Goal: Use online tool/utility: Utilize a website feature to perform a specific function

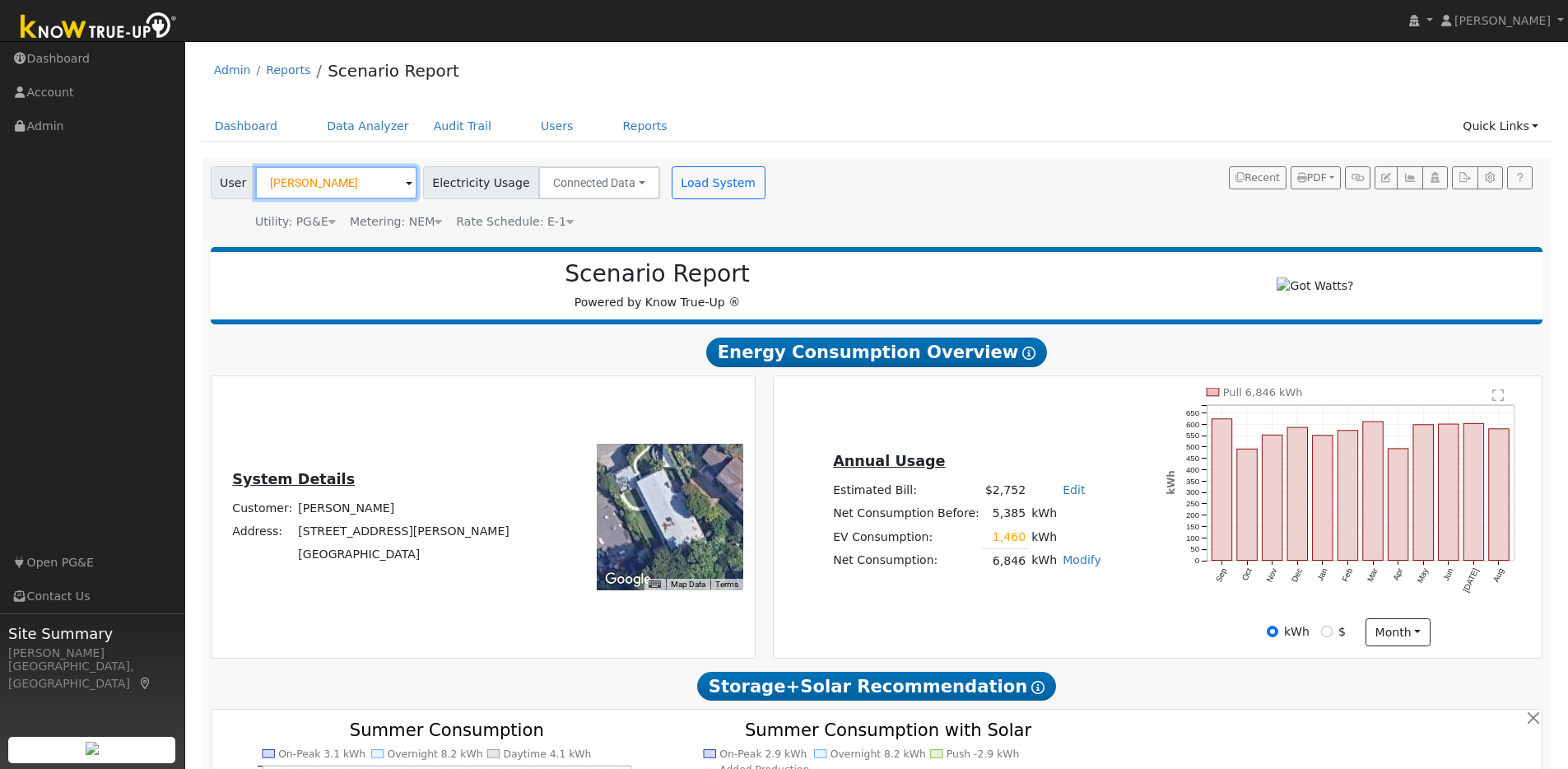
click at [369, 188] on input "[PERSON_NAME]" at bounding box center [336, 182] width 162 height 33
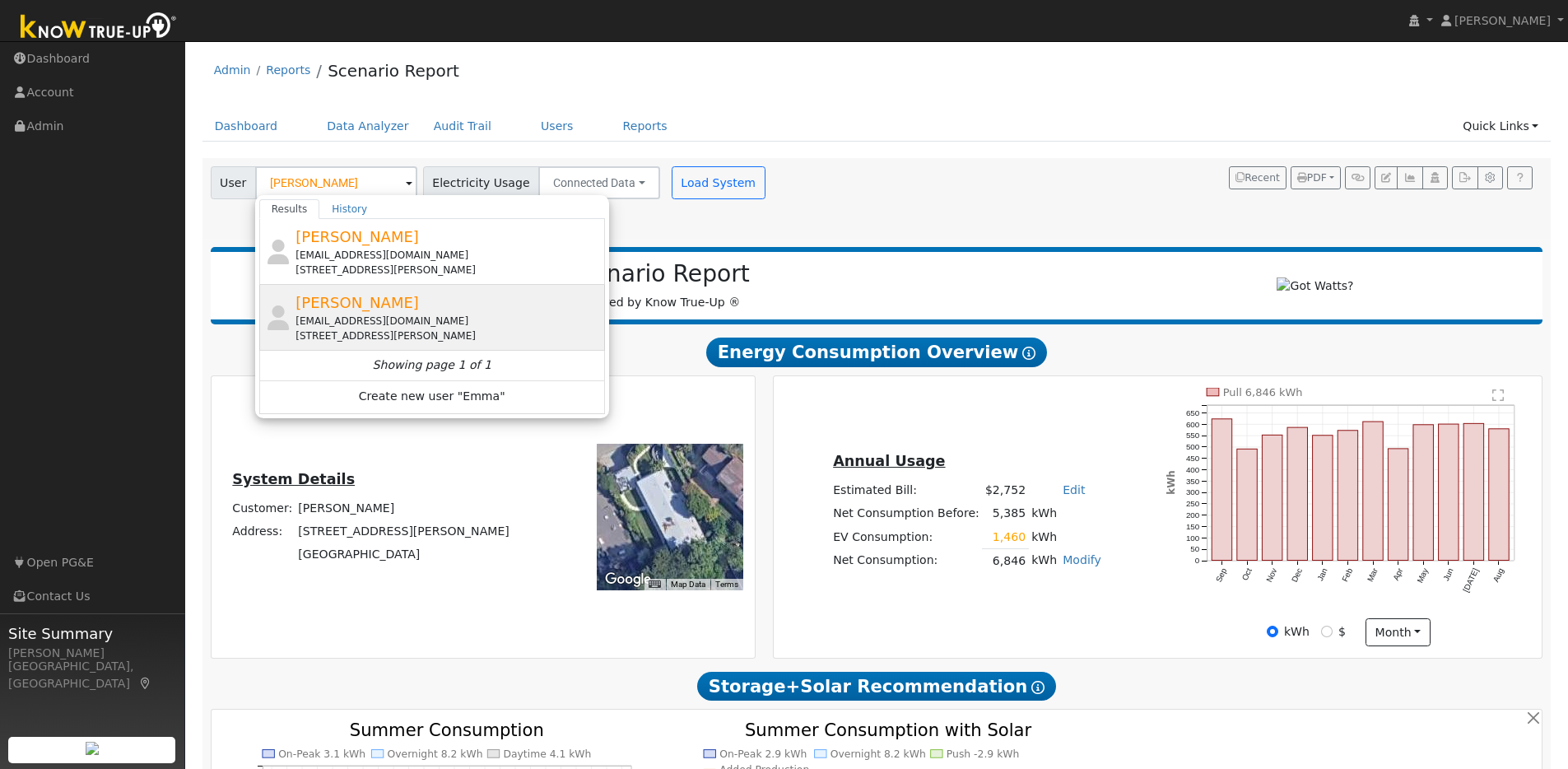
click at [532, 308] on div "[PERSON_NAME] [EMAIL_ADDRESS][DOMAIN_NAME] [STREET_ADDRESS][PERSON_NAME]" at bounding box center [448, 317] width 306 height 52
type input "[PERSON_NAME]"
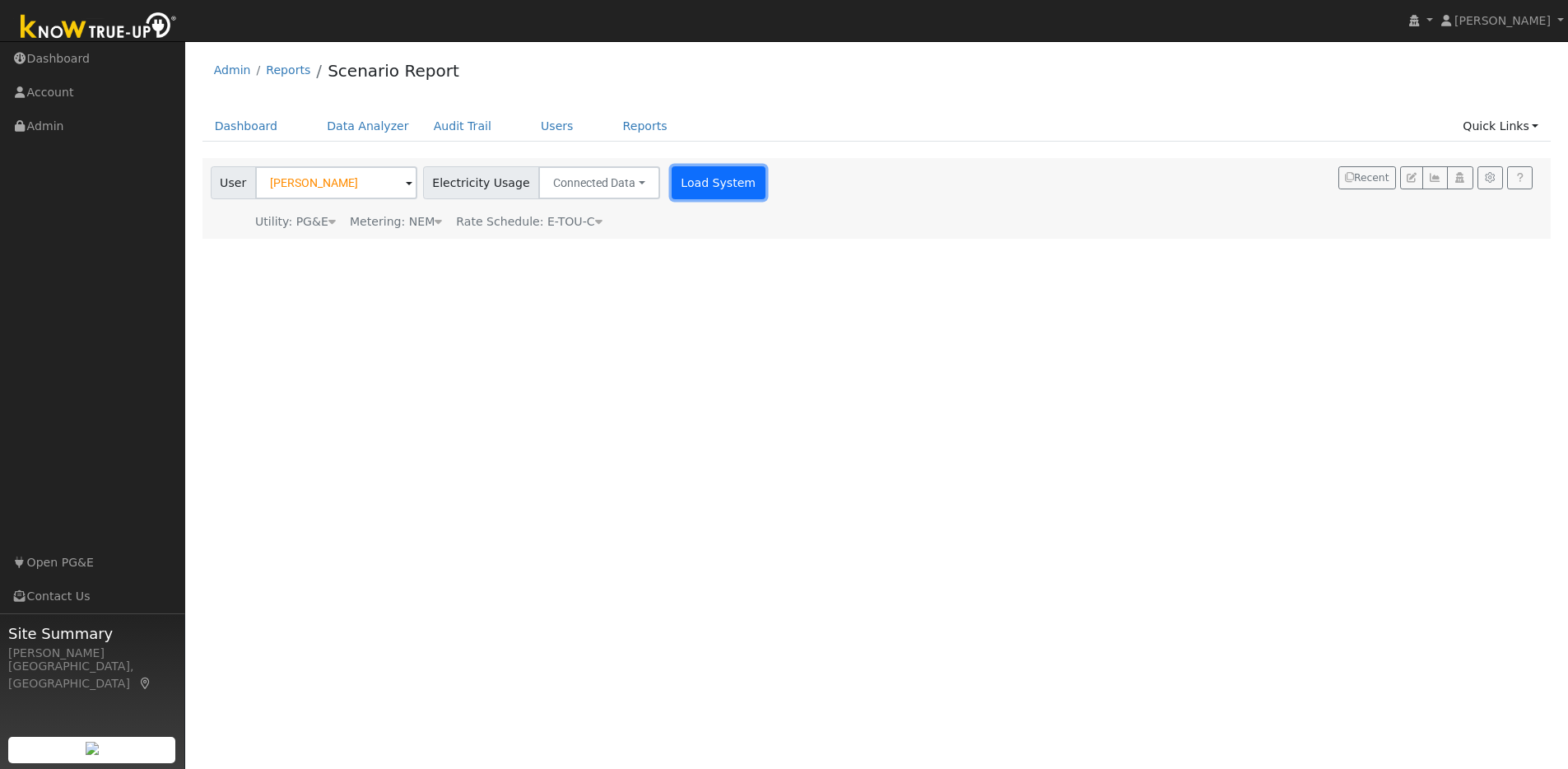
click at [692, 189] on button "Load System" at bounding box center [719, 182] width 94 height 33
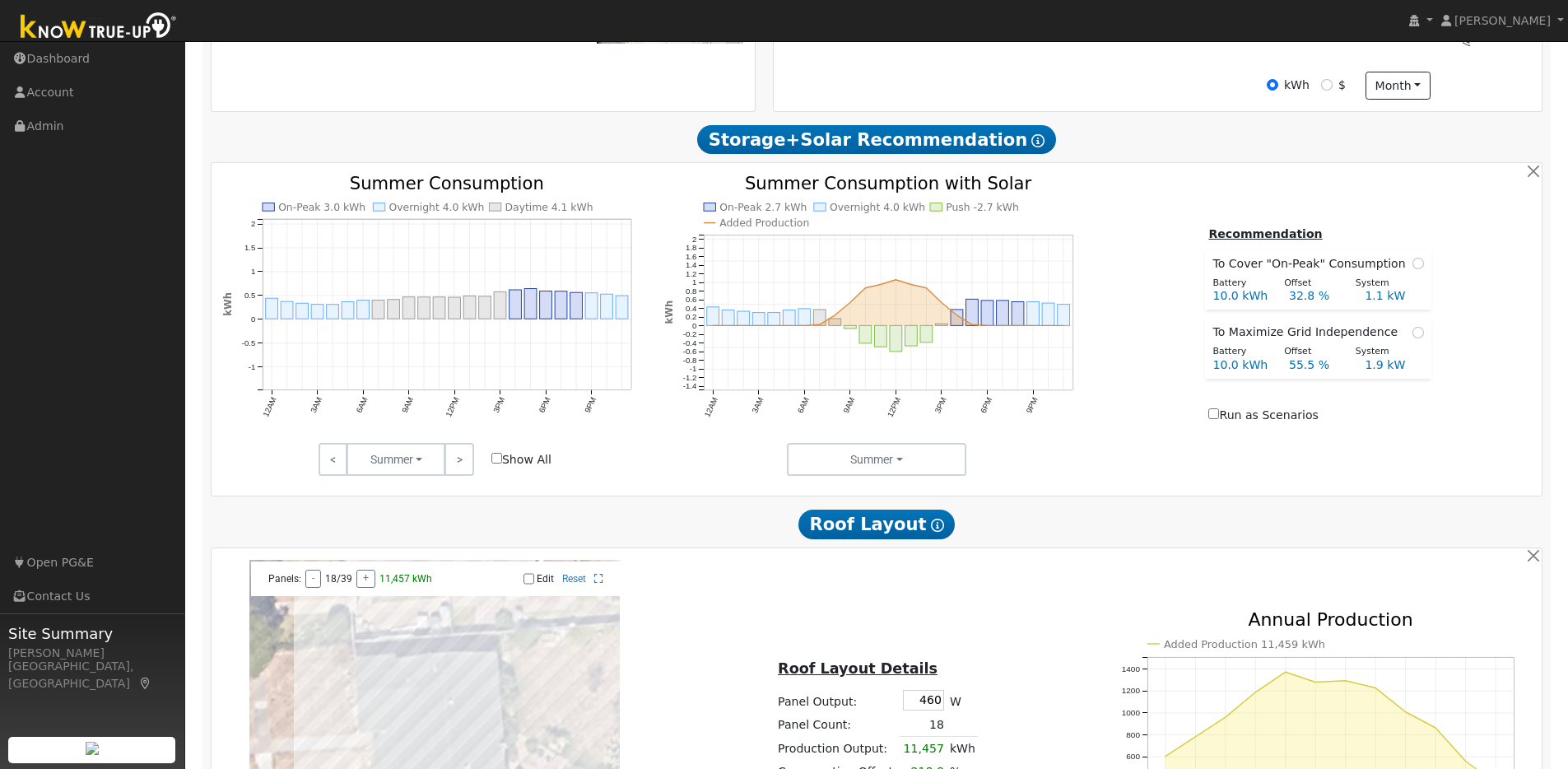
scroll to position [804, 0]
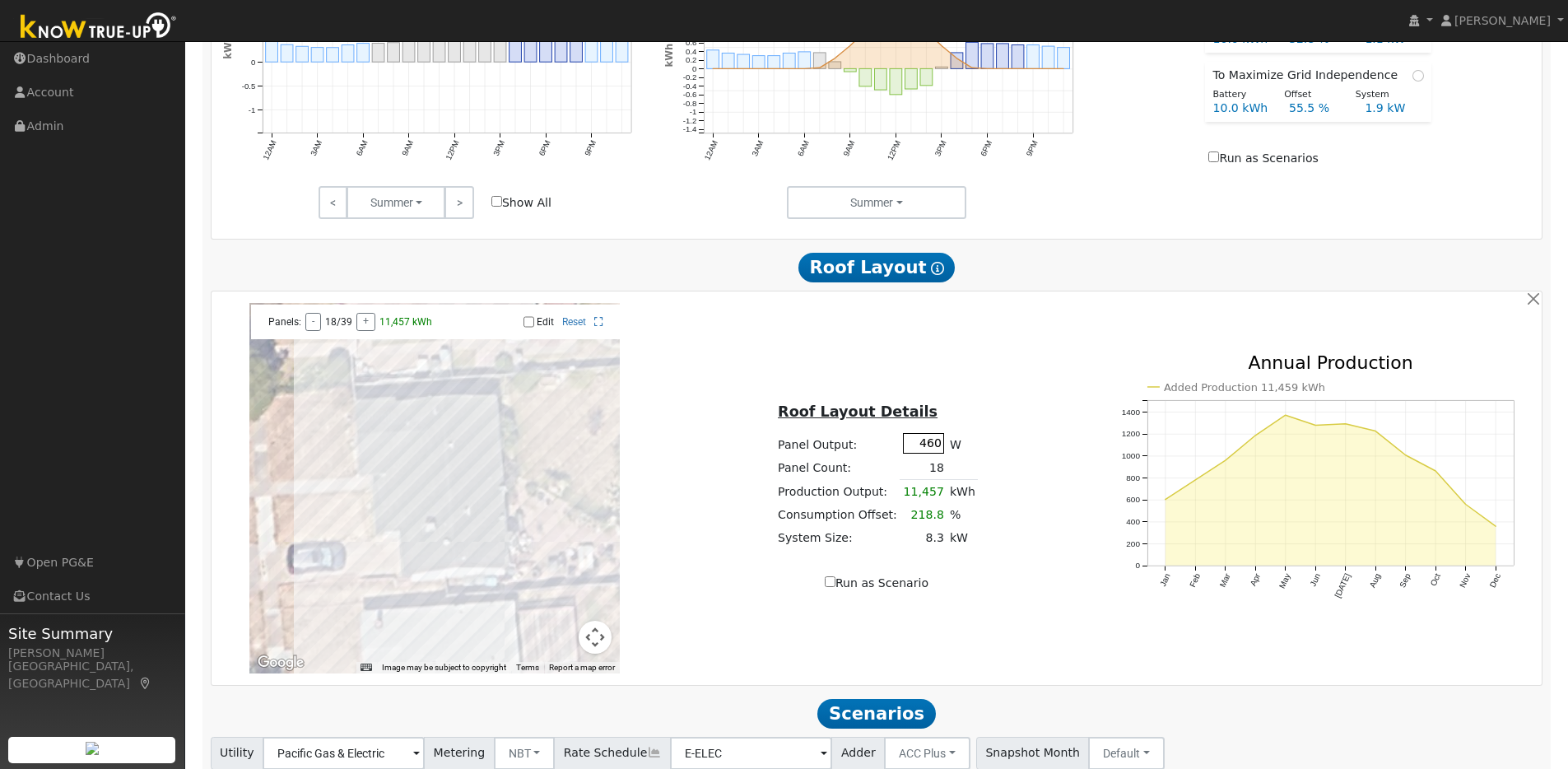
click at [929, 448] on input "460" at bounding box center [924, 444] width 41 height 21
type input "440"
click at [1060, 410] on div "Roof Layout Details Panel Output: 440 W Panel Count: 18 Production Output: 11,4…" at bounding box center [877, 488] width 442 height 207
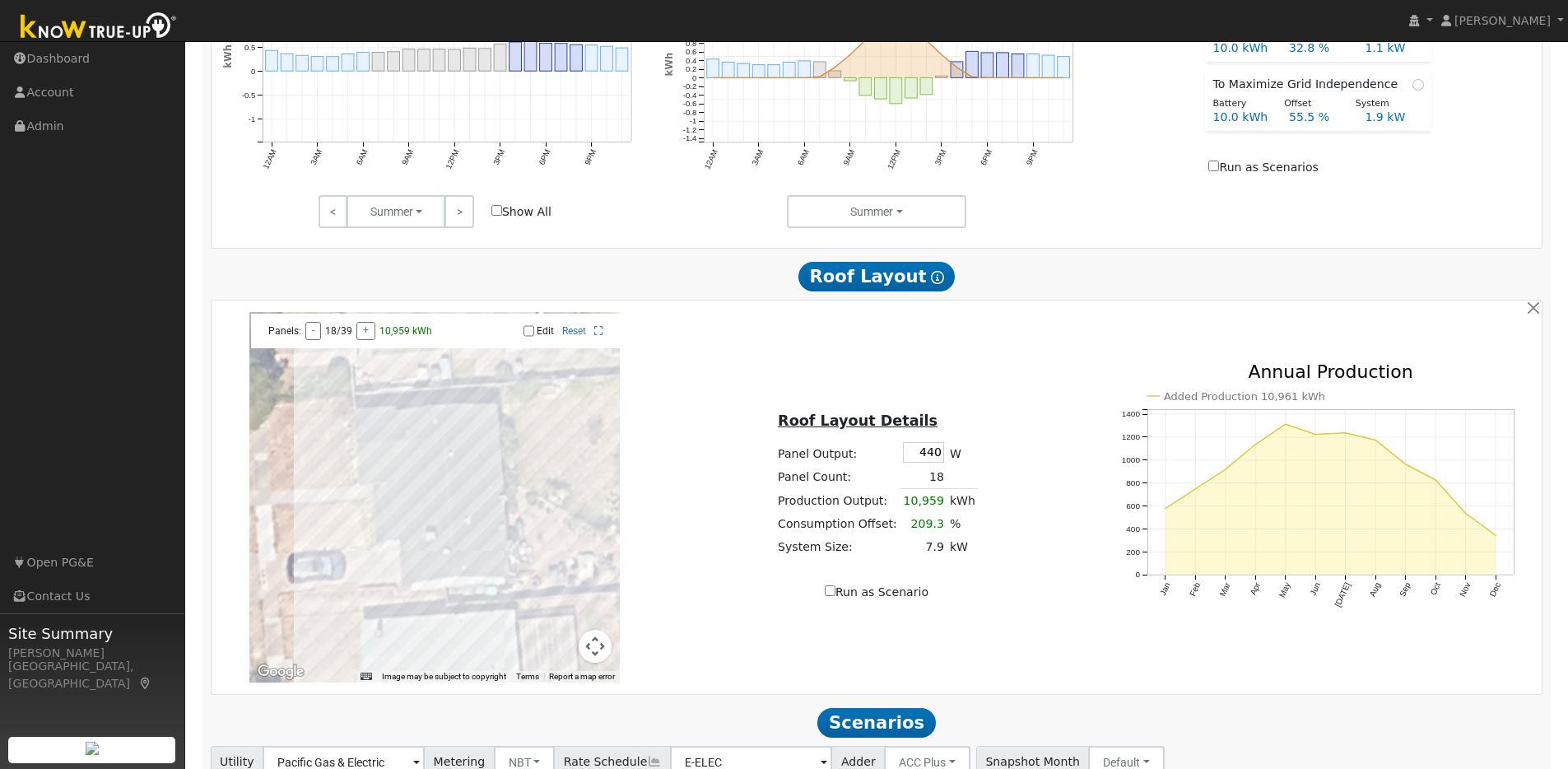
scroll to position [805, 0]
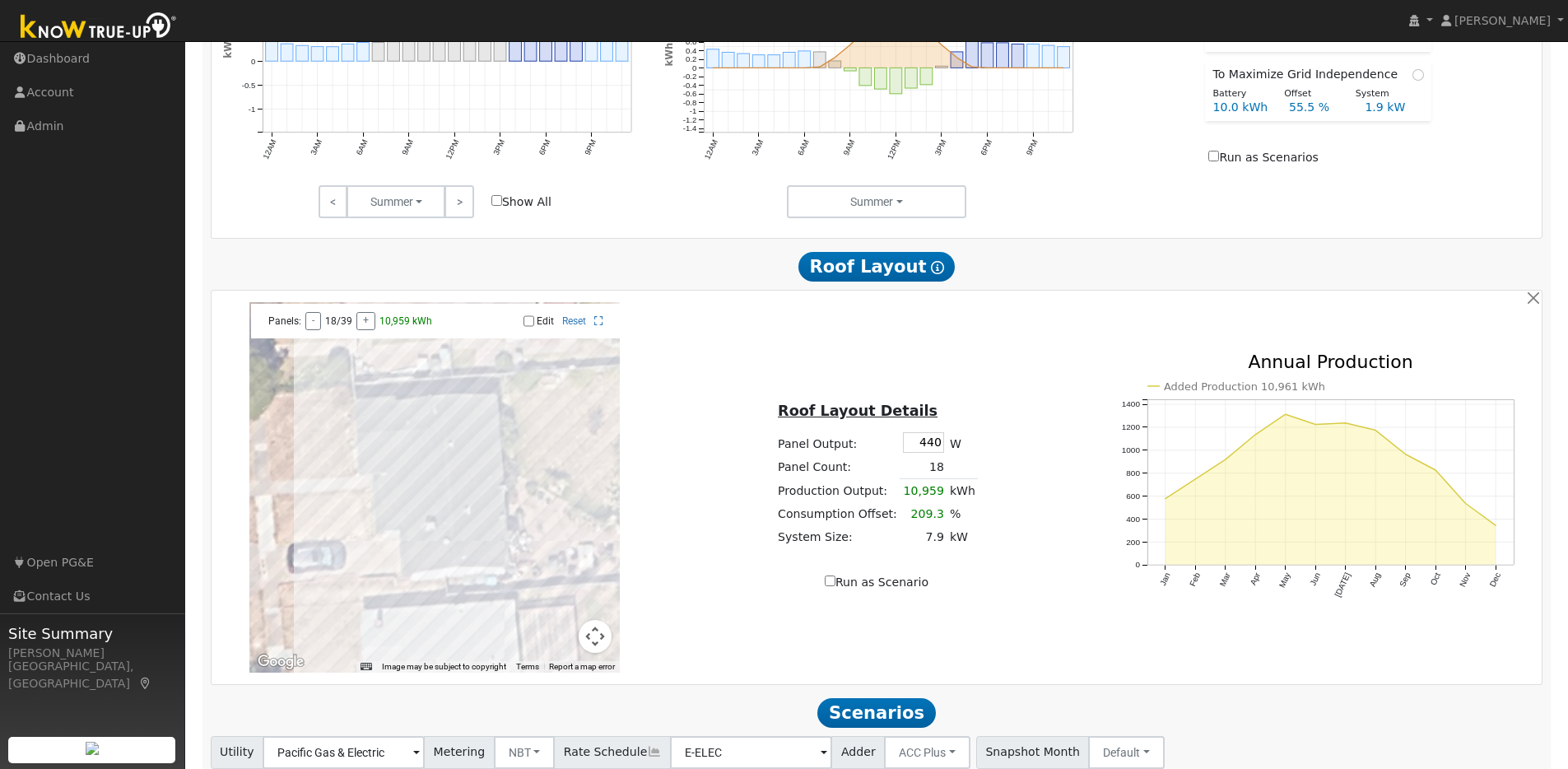
click at [528, 327] on input "Edit" at bounding box center [529, 320] width 11 height 11
checkbox input "true"
click at [492, 570] on div at bounding box center [434, 487] width 371 height 371
click at [464, 573] on div at bounding box center [434, 487] width 371 height 371
click at [467, 552] on div at bounding box center [434, 487] width 371 height 371
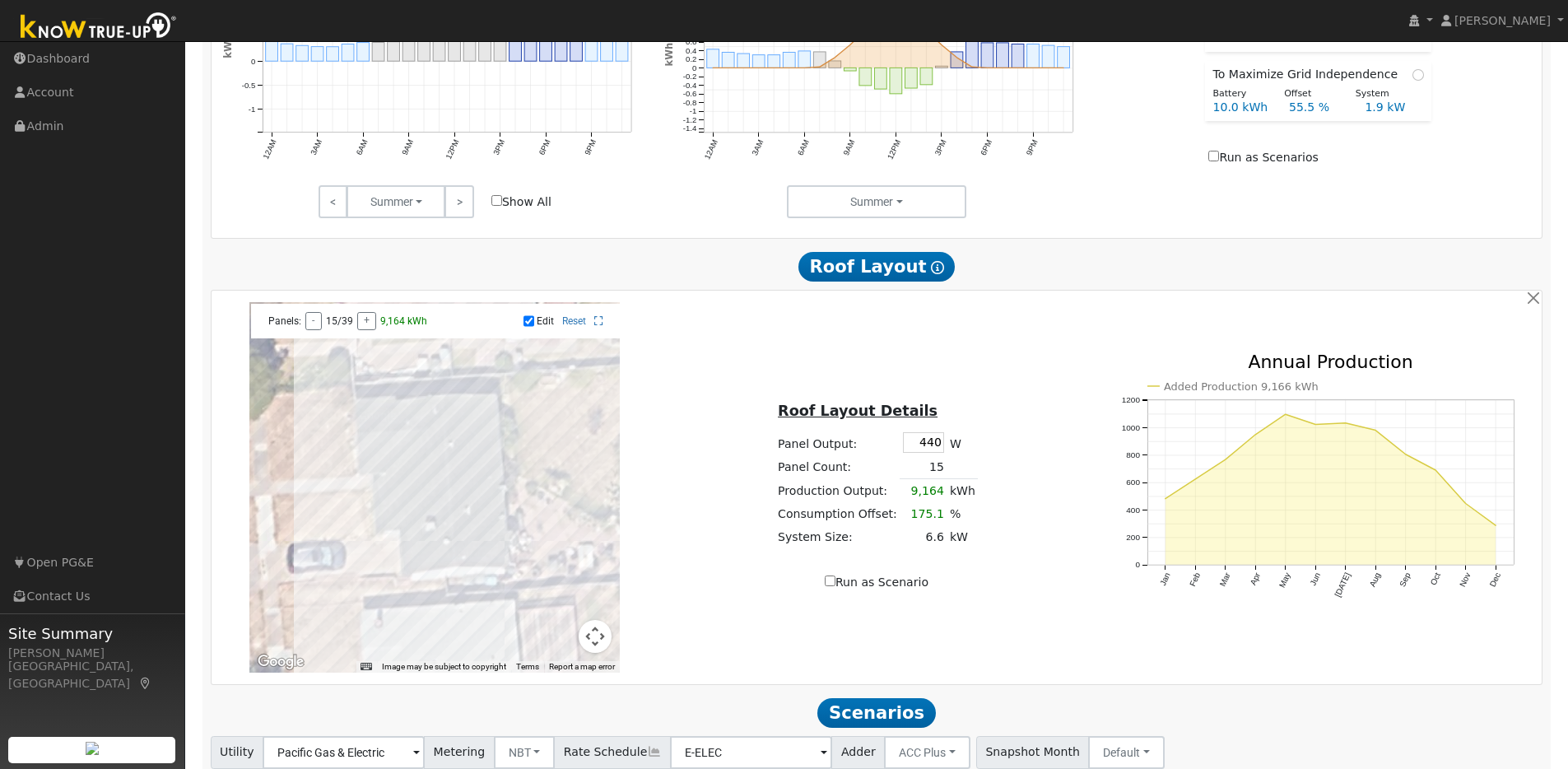
click at [494, 551] on div at bounding box center [434, 487] width 371 height 371
click at [462, 539] on div at bounding box center [434, 487] width 371 height 371
click at [831, 587] on input "Run as Scenario" at bounding box center [830, 581] width 11 height 11
checkbox input "true"
type input "7975"
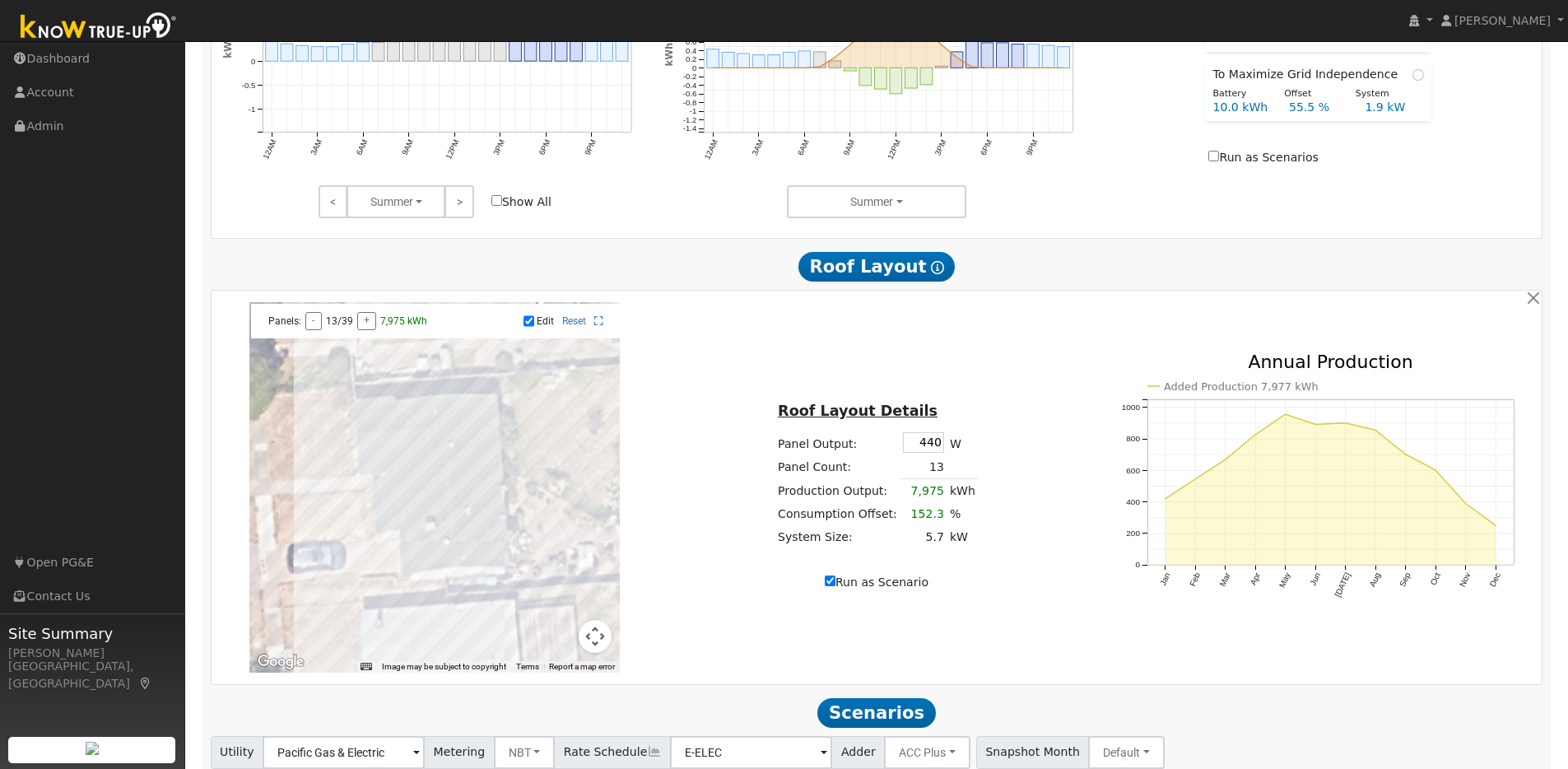
type input "100"
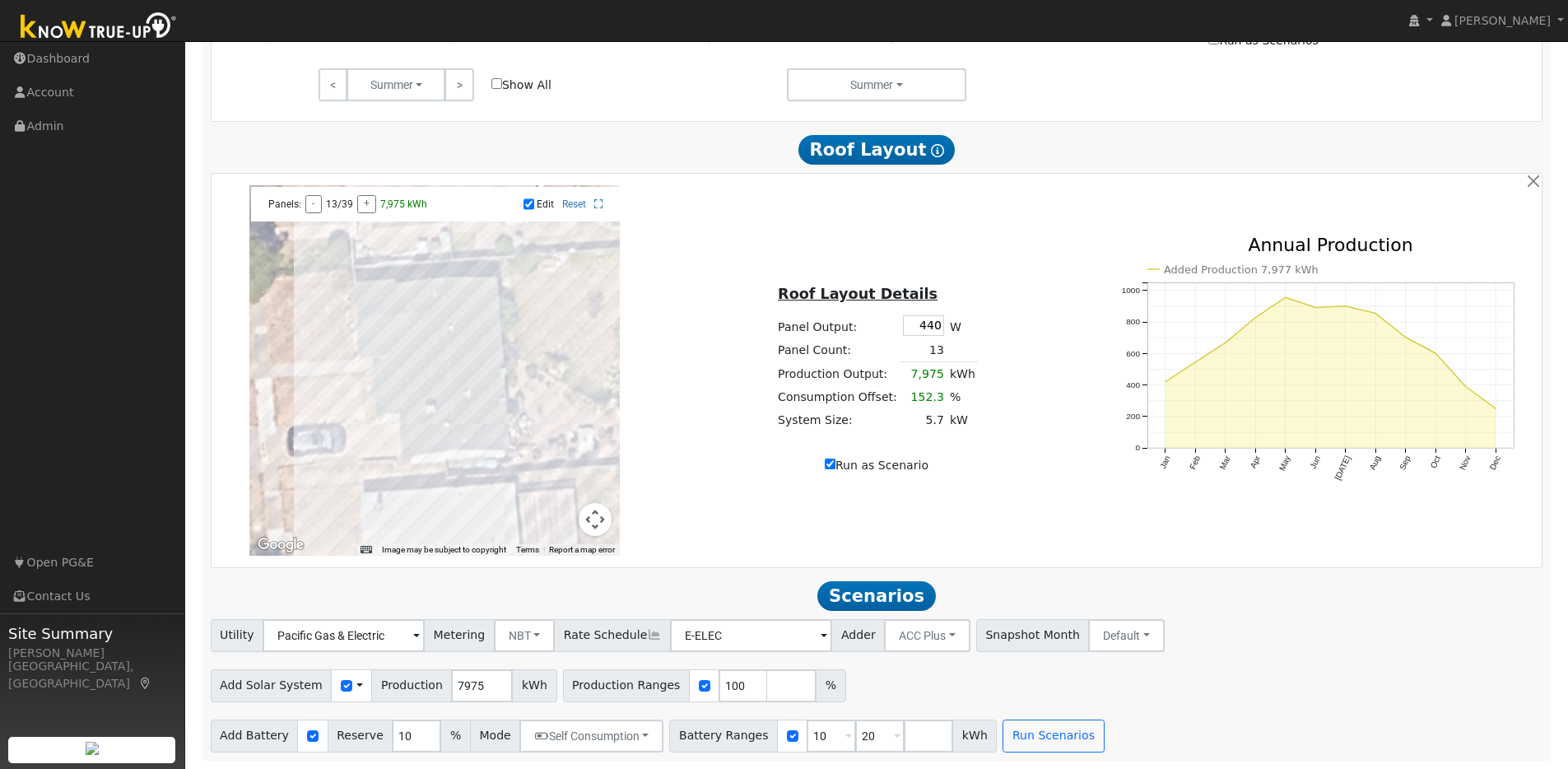
scroll to position [930, 0]
click at [817, 737] on input "10" at bounding box center [832, 736] width 50 height 33
type input "20"
type input "2"
type input "13.5"
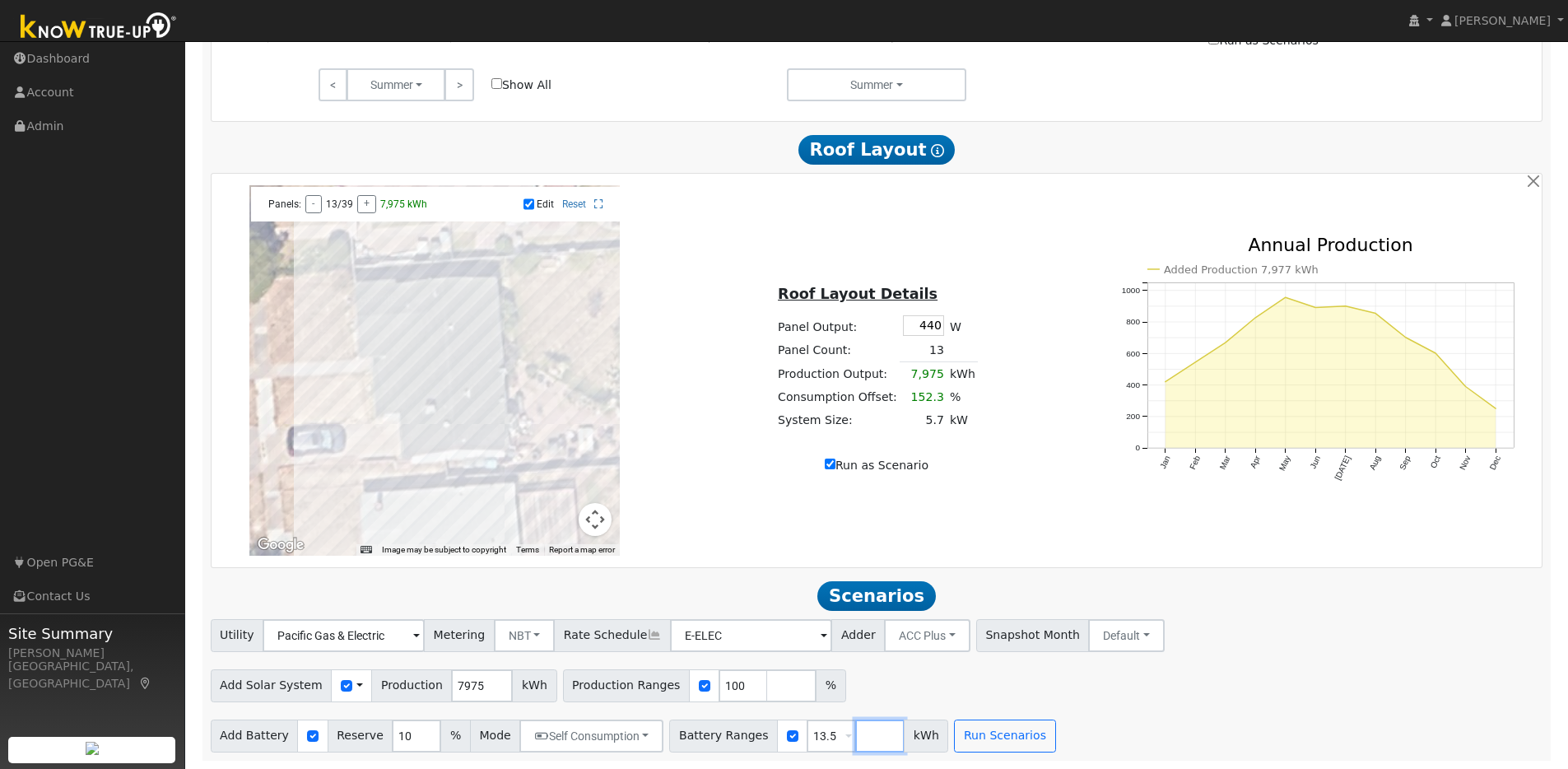
click at [866, 736] on input "number" at bounding box center [880, 736] width 50 height 33
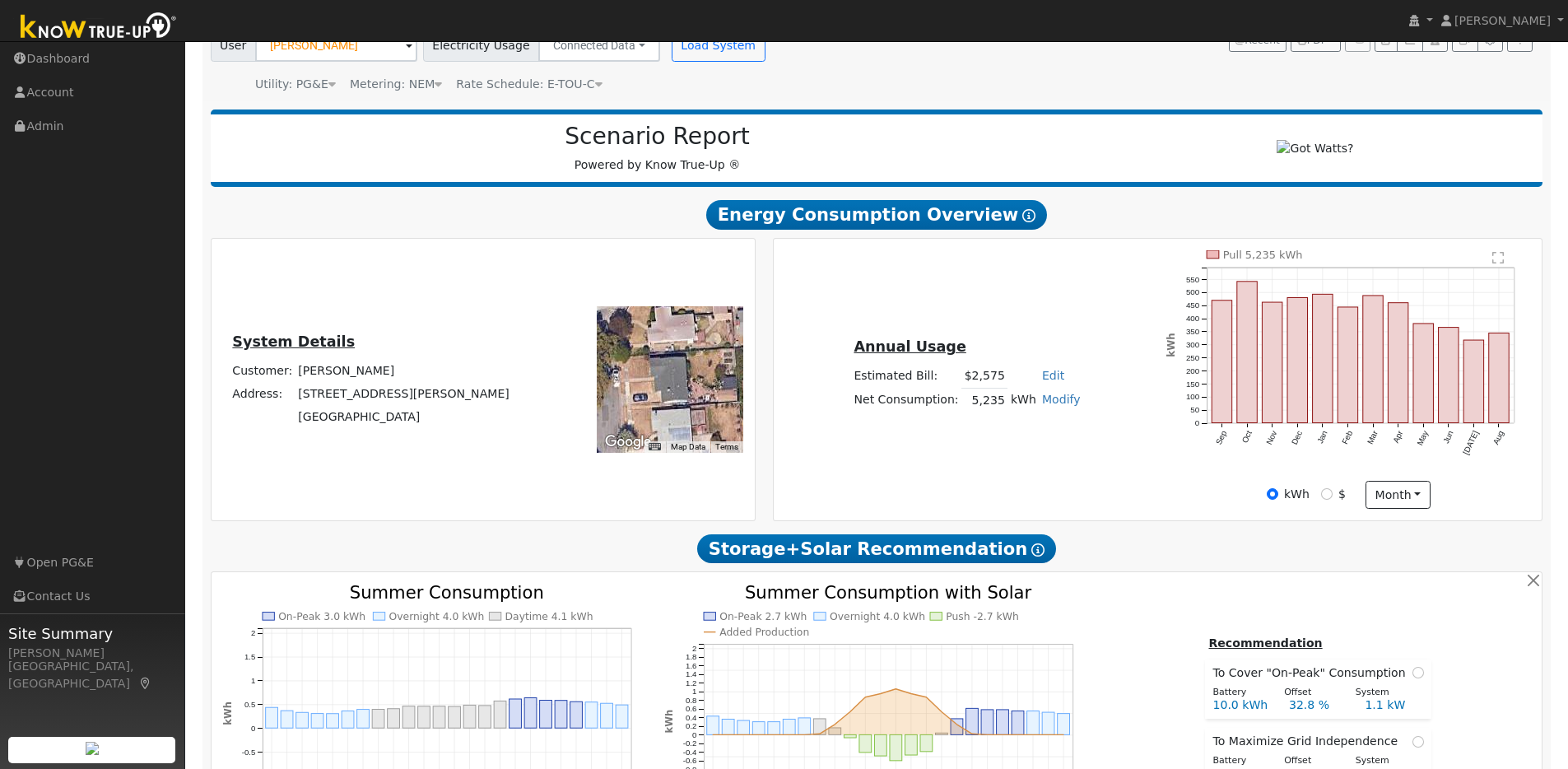
scroll to position [0, 0]
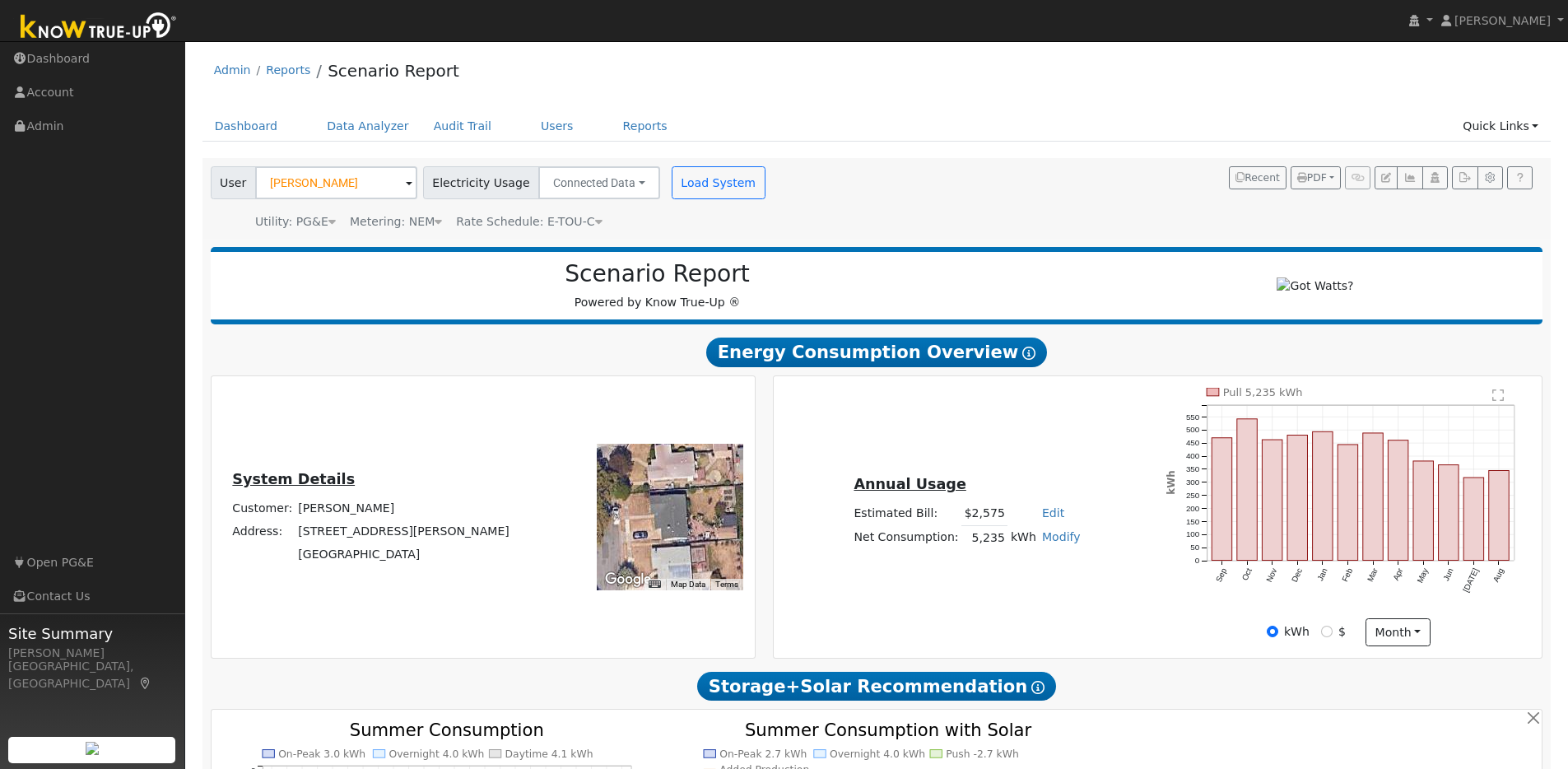
type input "27"
click at [1006, 583] on div "Annual Usage Estimated Bill: $2,575 Edit Estimated Bill $ Annual Net Consumptio…" at bounding box center [1158, 517] width 763 height 259
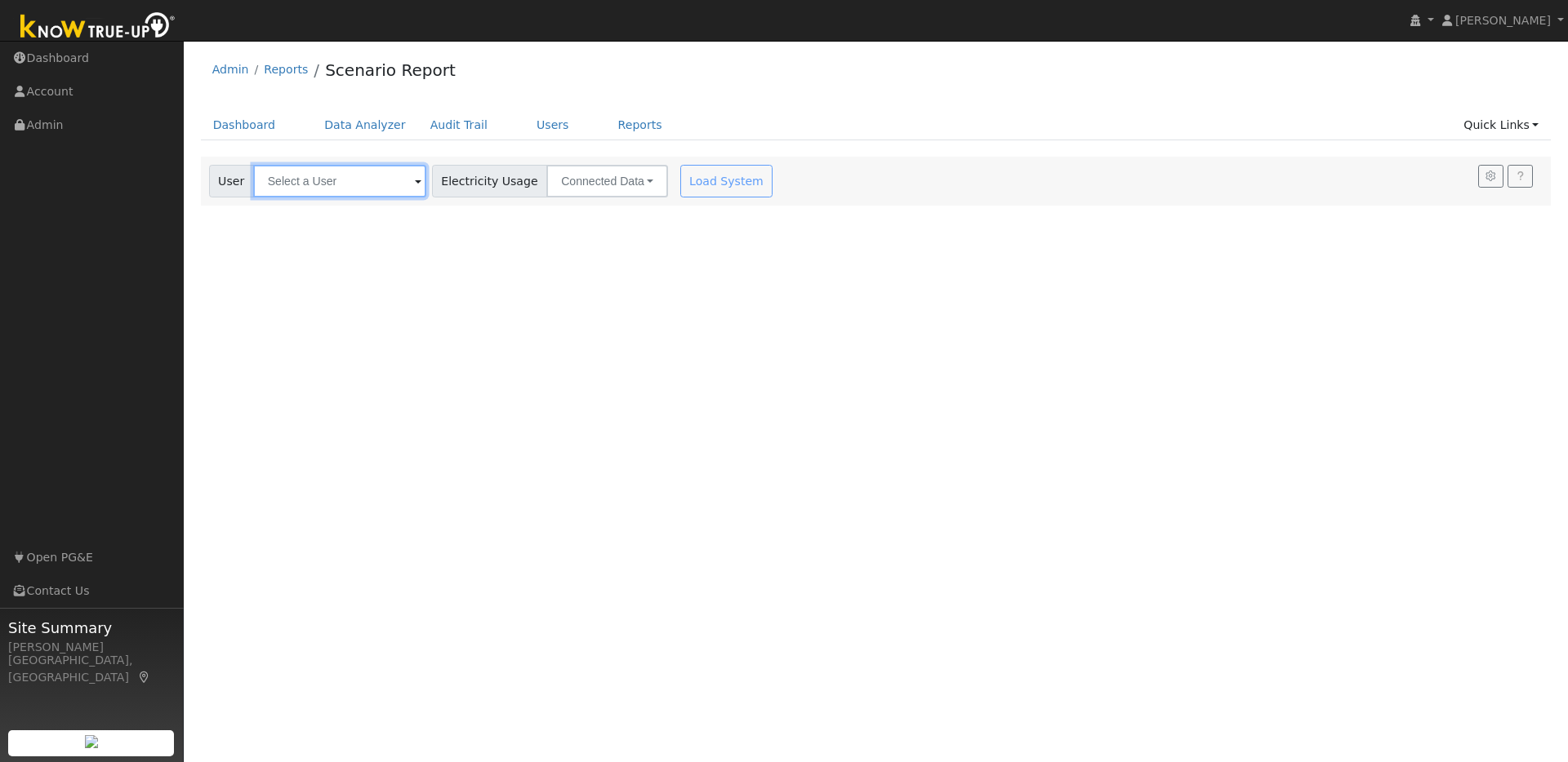
click at [354, 182] on input "text" at bounding box center [340, 181] width 173 height 32
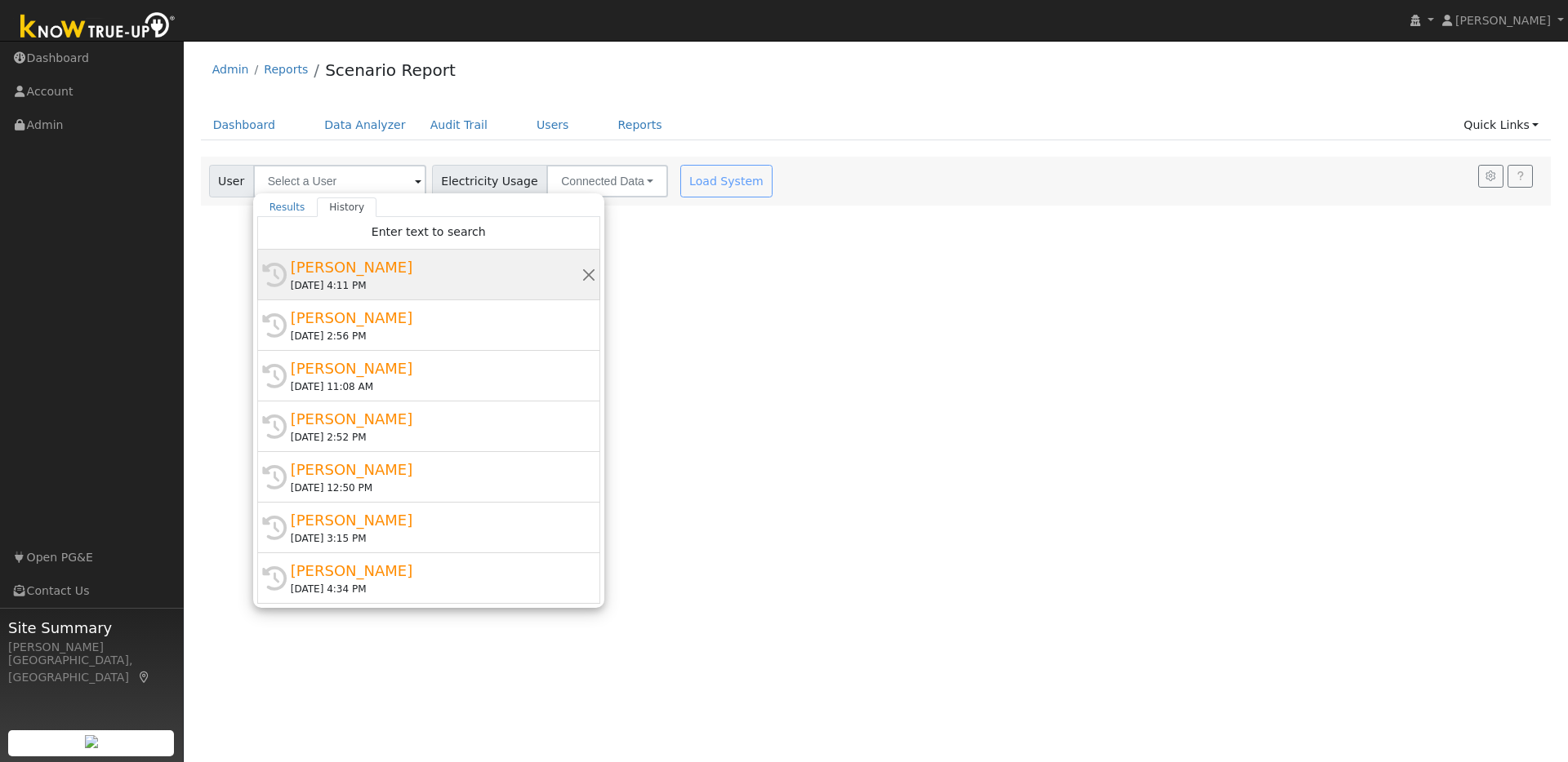
click at [407, 275] on div "[PERSON_NAME]" at bounding box center [436, 267] width 290 height 22
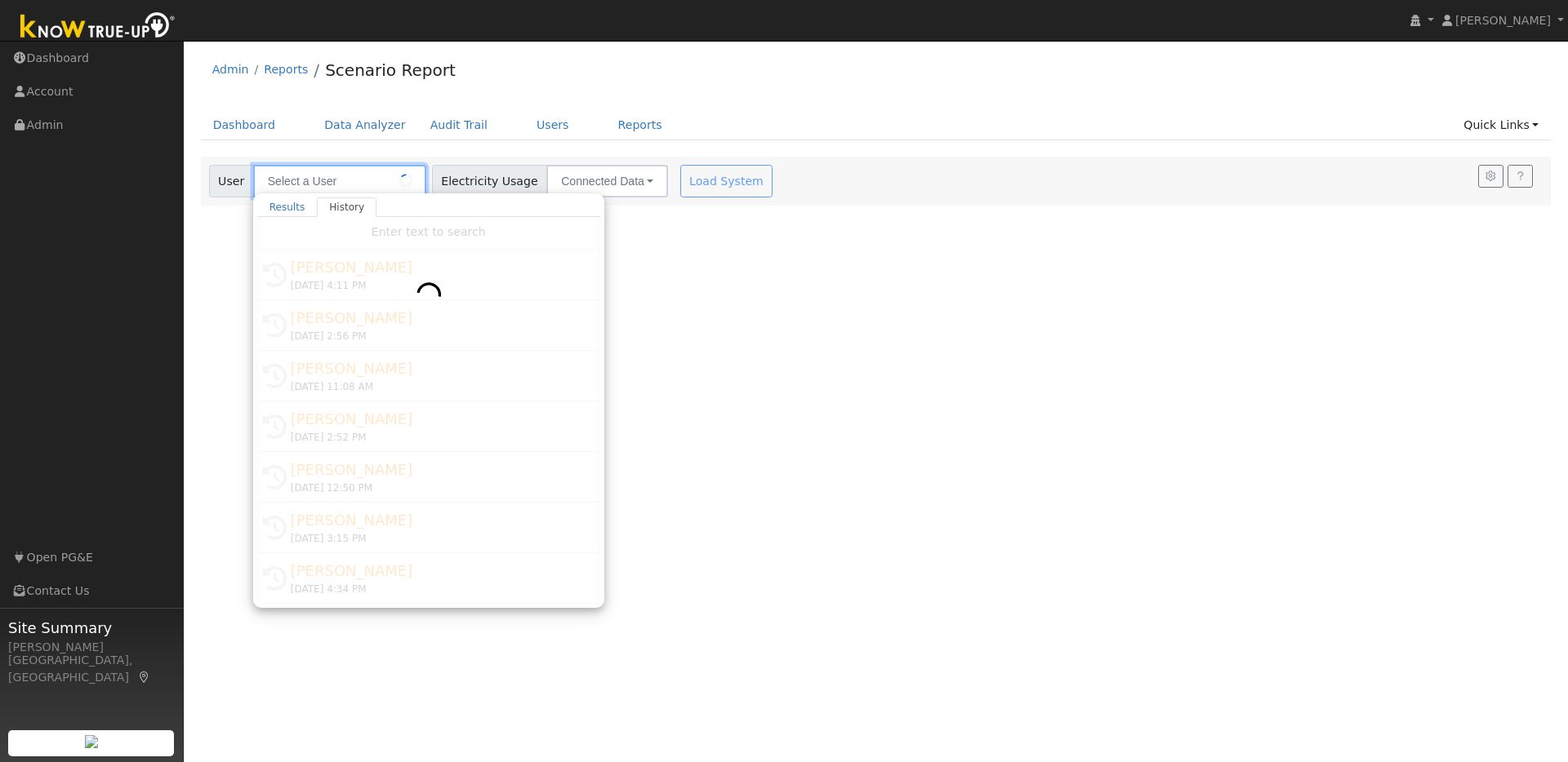
type input "[PERSON_NAME]"
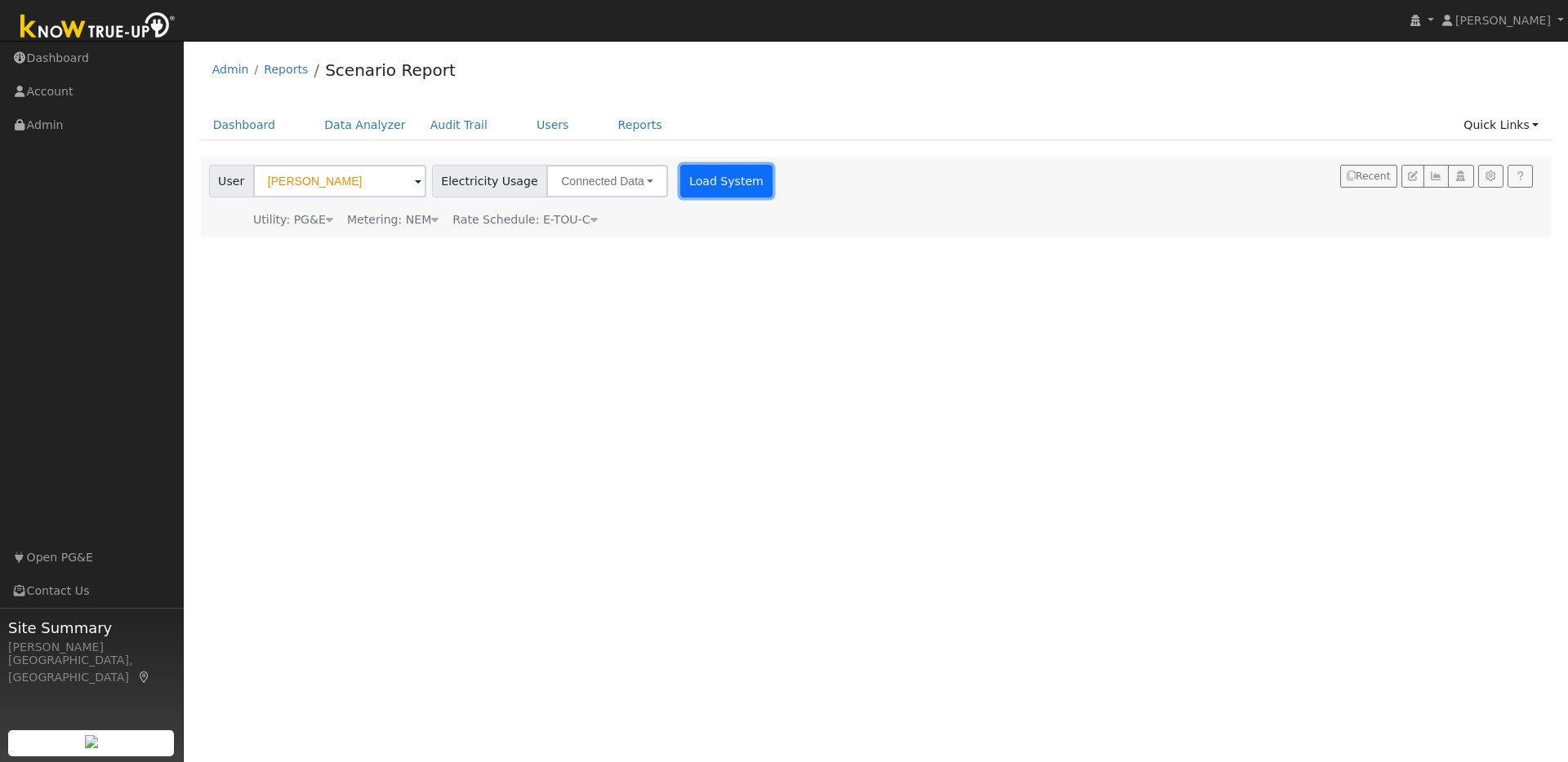
click at [690, 191] on button "Load System" at bounding box center [727, 181] width 93 height 32
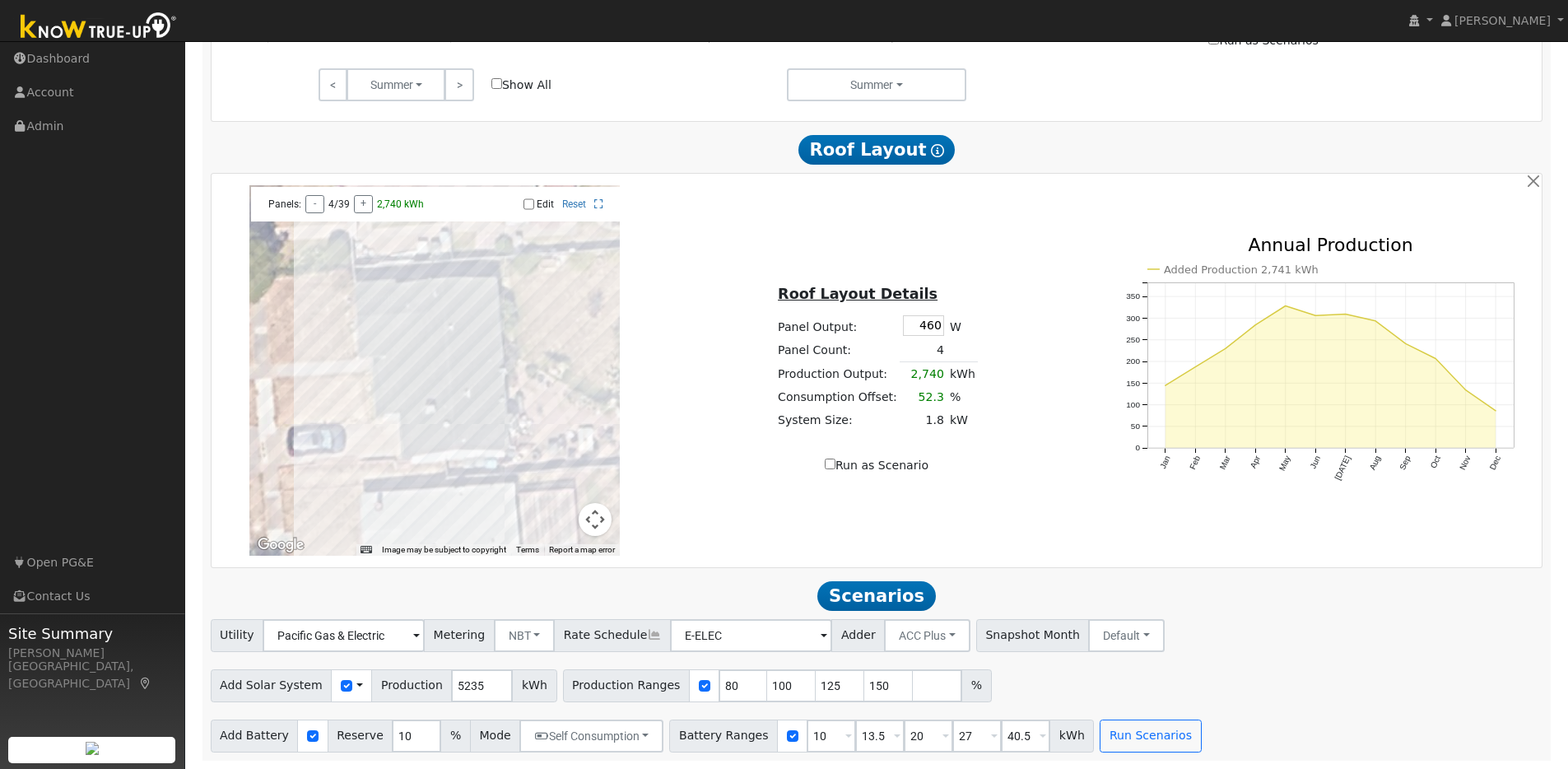
scroll to position [930, 0]
click at [929, 325] on input "460" at bounding box center [924, 325] width 41 height 21
type input "440"
click at [1015, 302] on div "Roof Layout Details Panel Output: 440 W Panel Count: 4 Production Output: 2,621…" at bounding box center [877, 371] width 442 height 207
click at [783, 680] on input "101" at bounding box center [792, 686] width 50 height 33
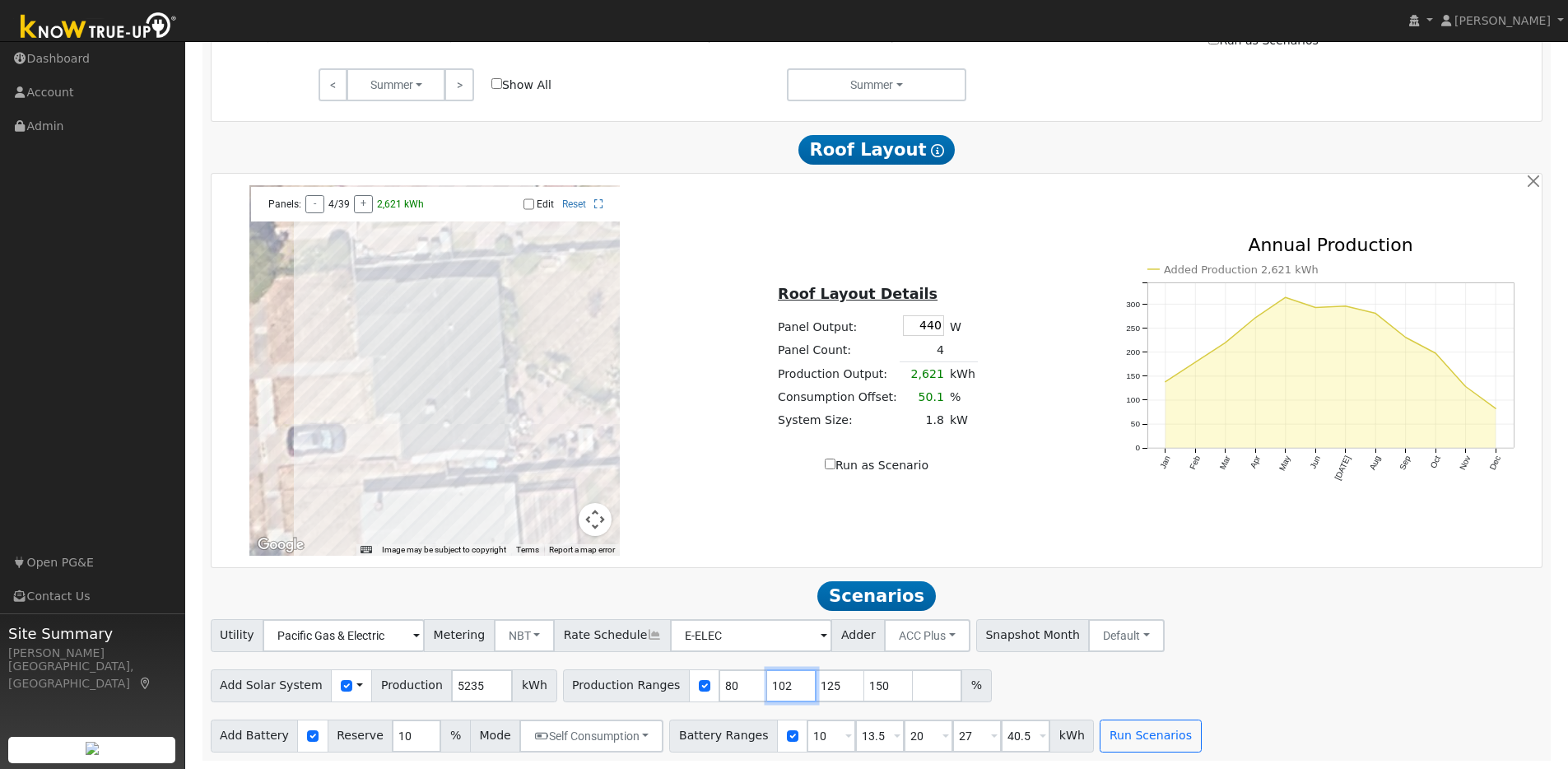
click at [783, 680] on input "102" at bounding box center [792, 686] width 50 height 33
click at [783, 680] on input "103" at bounding box center [792, 686] width 50 height 33
click at [783, 680] on input "104" at bounding box center [792, 686] width 50 height 33
click at [783, 680] on input "105" at bounding box center [792, 686] width 50 height 33
type input "106"
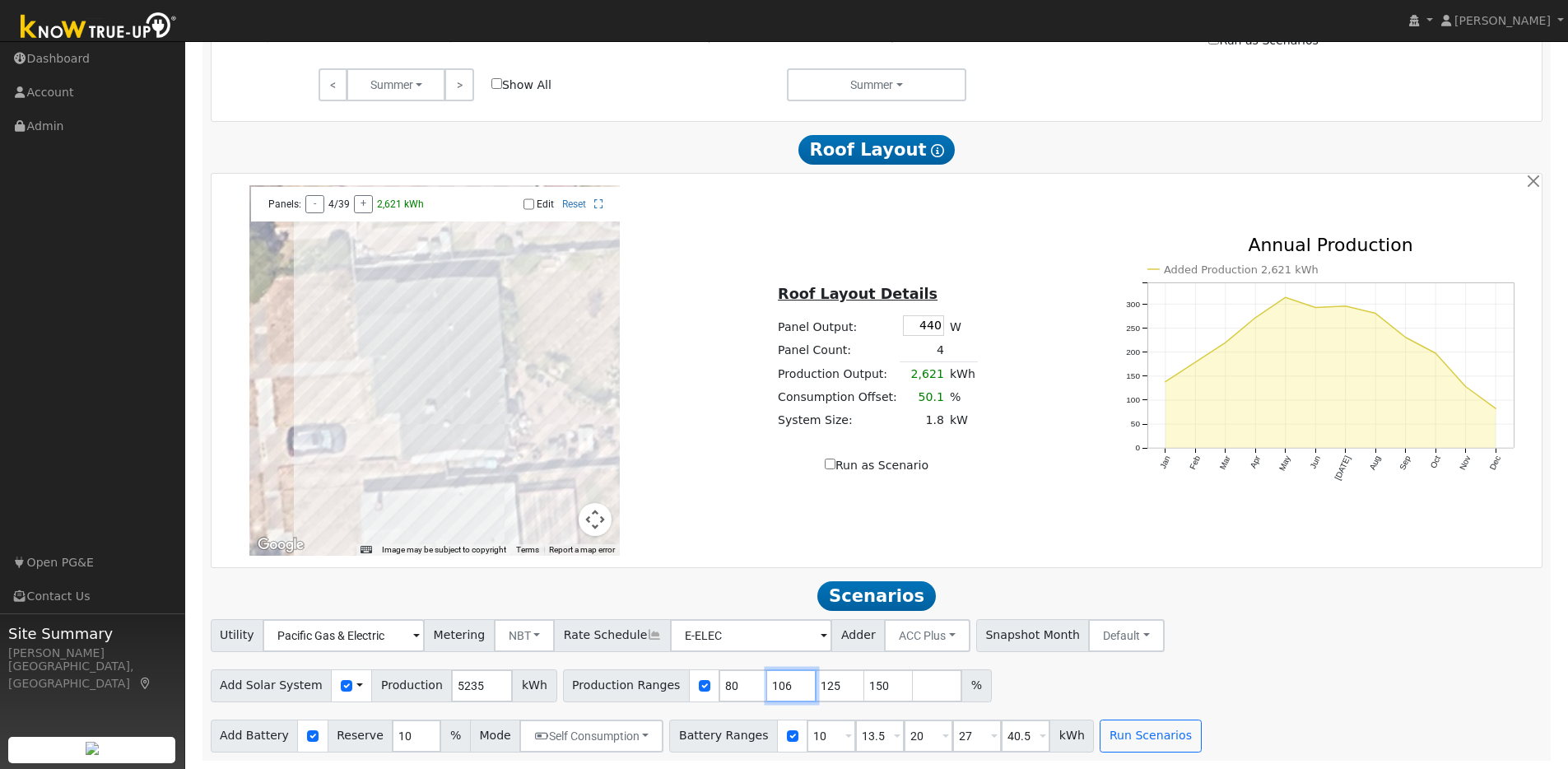
click at [783, 680] on input "106" at bounding box center [792, 686] width 50 height 33
click at [832, 680] on input "126" at bounding box center [840, 686] width 50 height 33
click at [832, 680] on input "127" at bounding box center [840, 686] width 50 height 33
click at [831, 680] on input "128" at bounding box center [840, 686] width 50 height 33
type input "129"
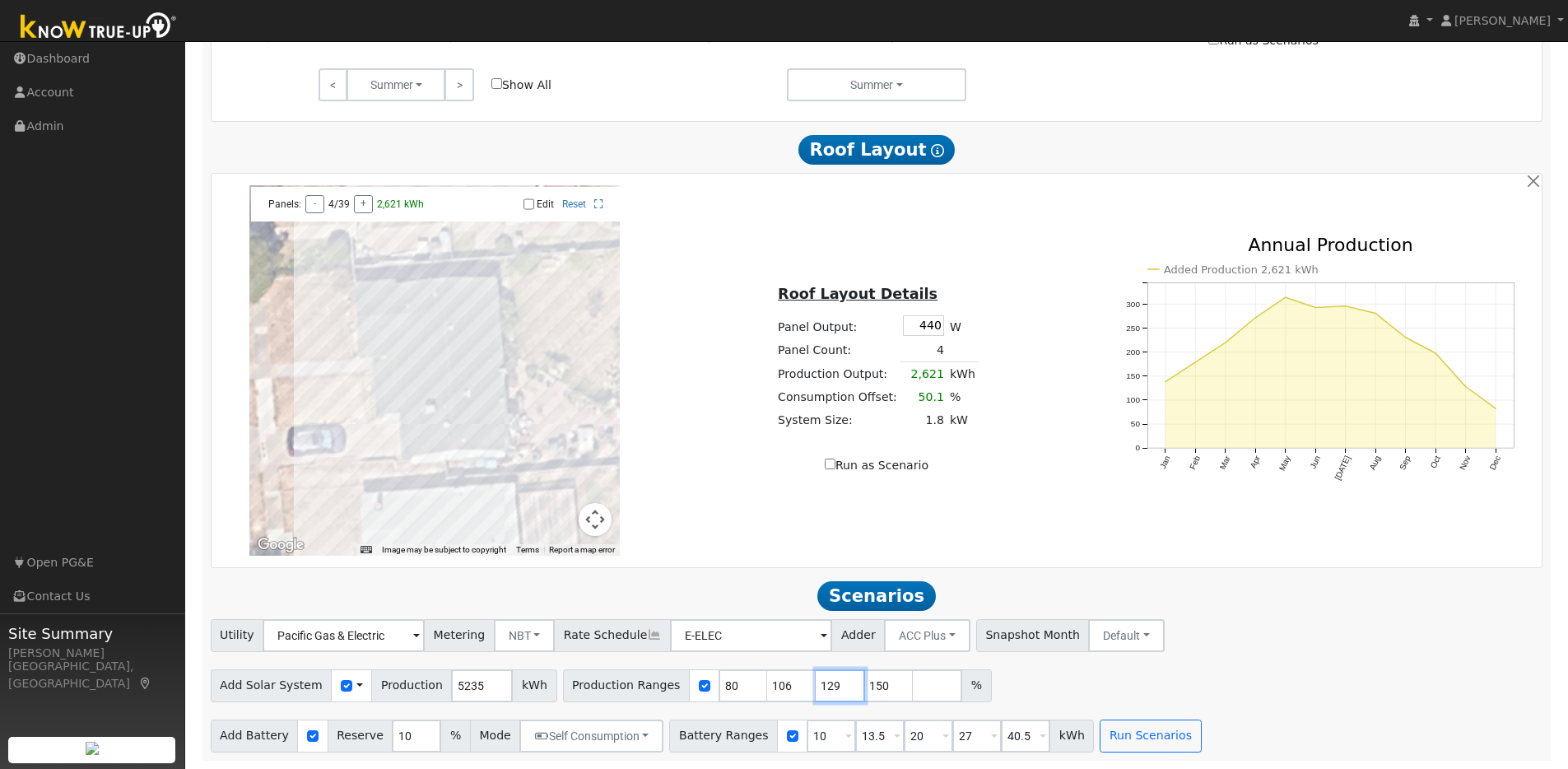
click at [831, 680] on input "129" at bounding box center [840, 686] width 50 height 33
type input "151"
click at [880, 682] on input "151" at bounding box center [889, 686] width 50 height 33
drag, startPoint x: 723, startPoint y: 685, endPoint x: 675, endPoint y: 688, distance: 48.1
click at [675, 688] on div "Production Ranges 80 106 129 151 %" at bounding box center [777, 686] width 429 height 33
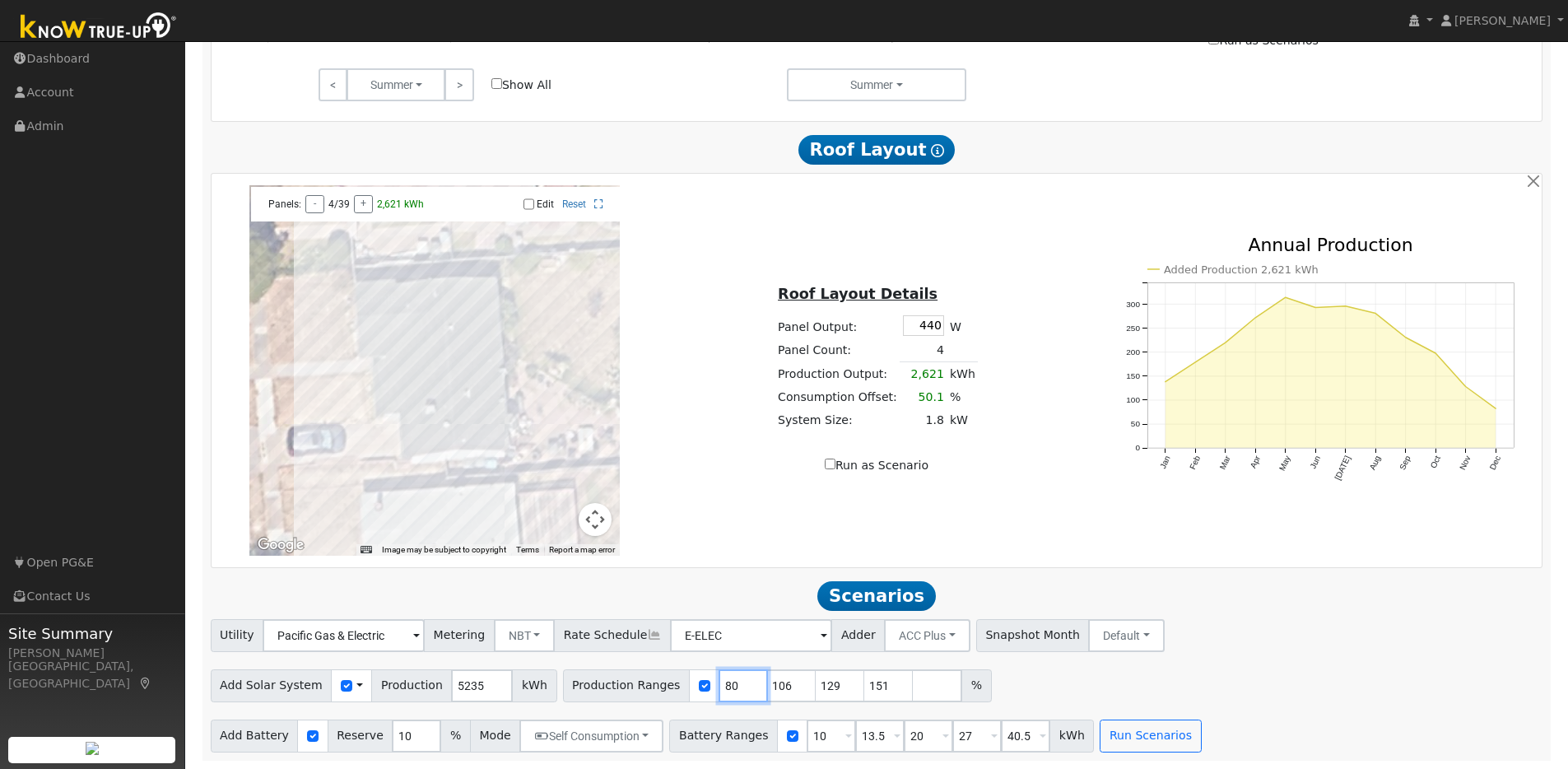
type input "106"
type input "129"
type input "151"
type input "106"
drag, startPoint x: 822, startPoint y: 735, endPoint x: 799, endPoint y: 737, distance: 23.1
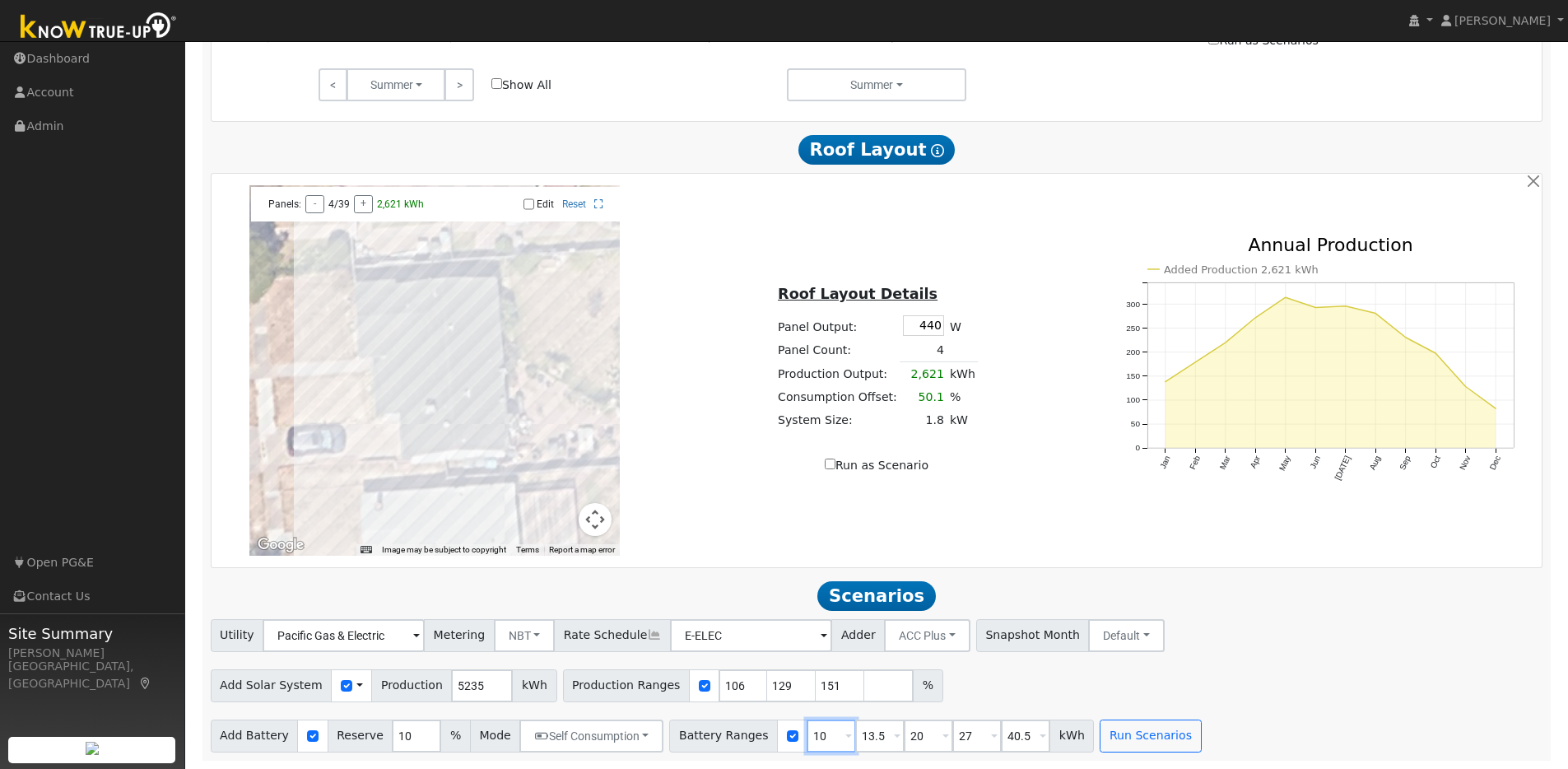
click at [807, 737] on input "10" at bounding box center [832, 736] width 50 height 33
type input "13.5"
type input "20"
type input "27"
type input "40.5"
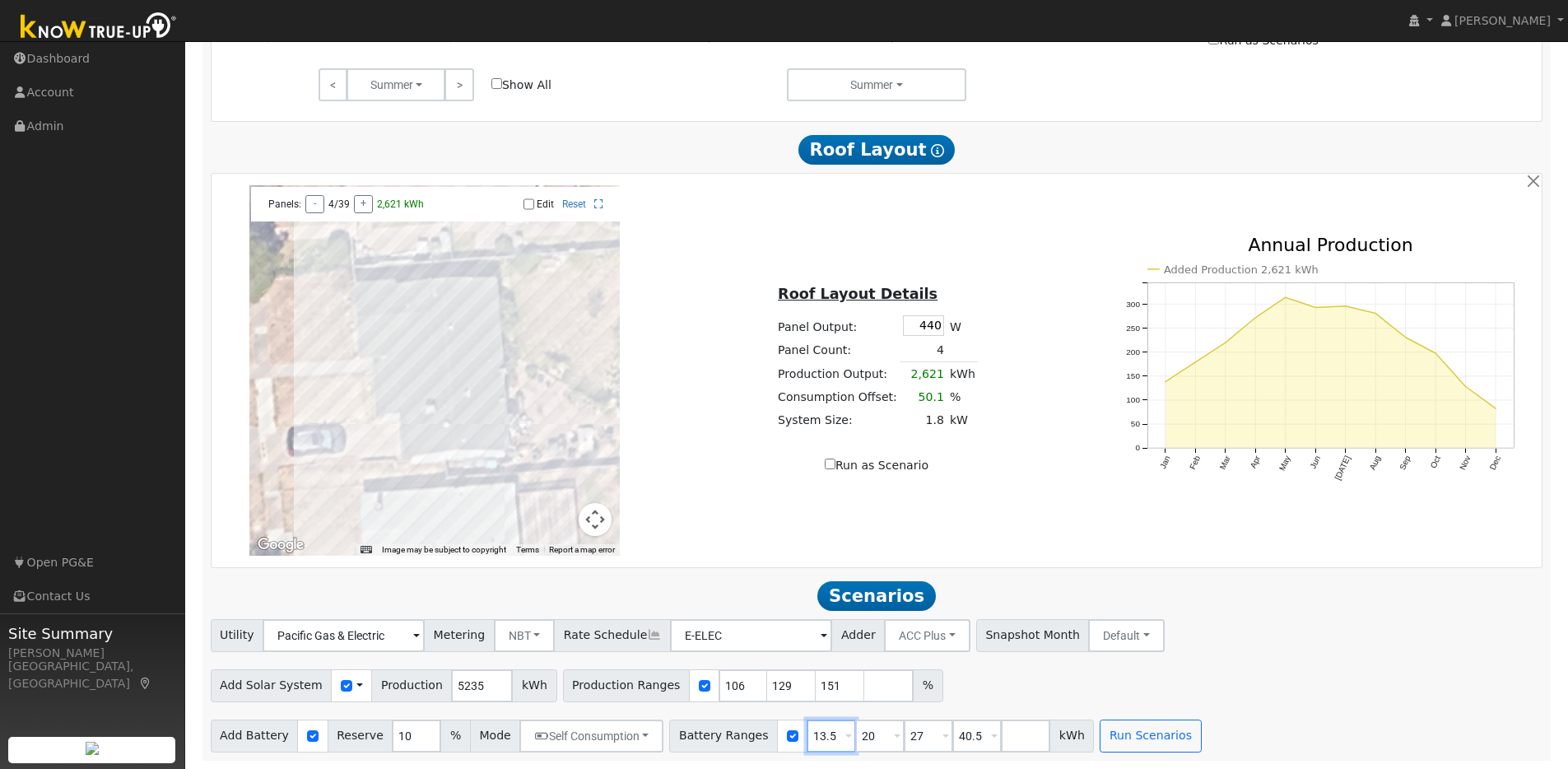
type input "13.5"
drag, startPoint x: 863, startPoint y: 736, endPoint x: 825, endPoint y: 733, distance: 38.1
click at [824, 733] on div "Battery Ranges 13.5 Overrides Reserve % Mode None None Self Consumption Peak Sa…" at bounding box center [882, 736] width 425 height 33
type input "27"
type input "40.5"
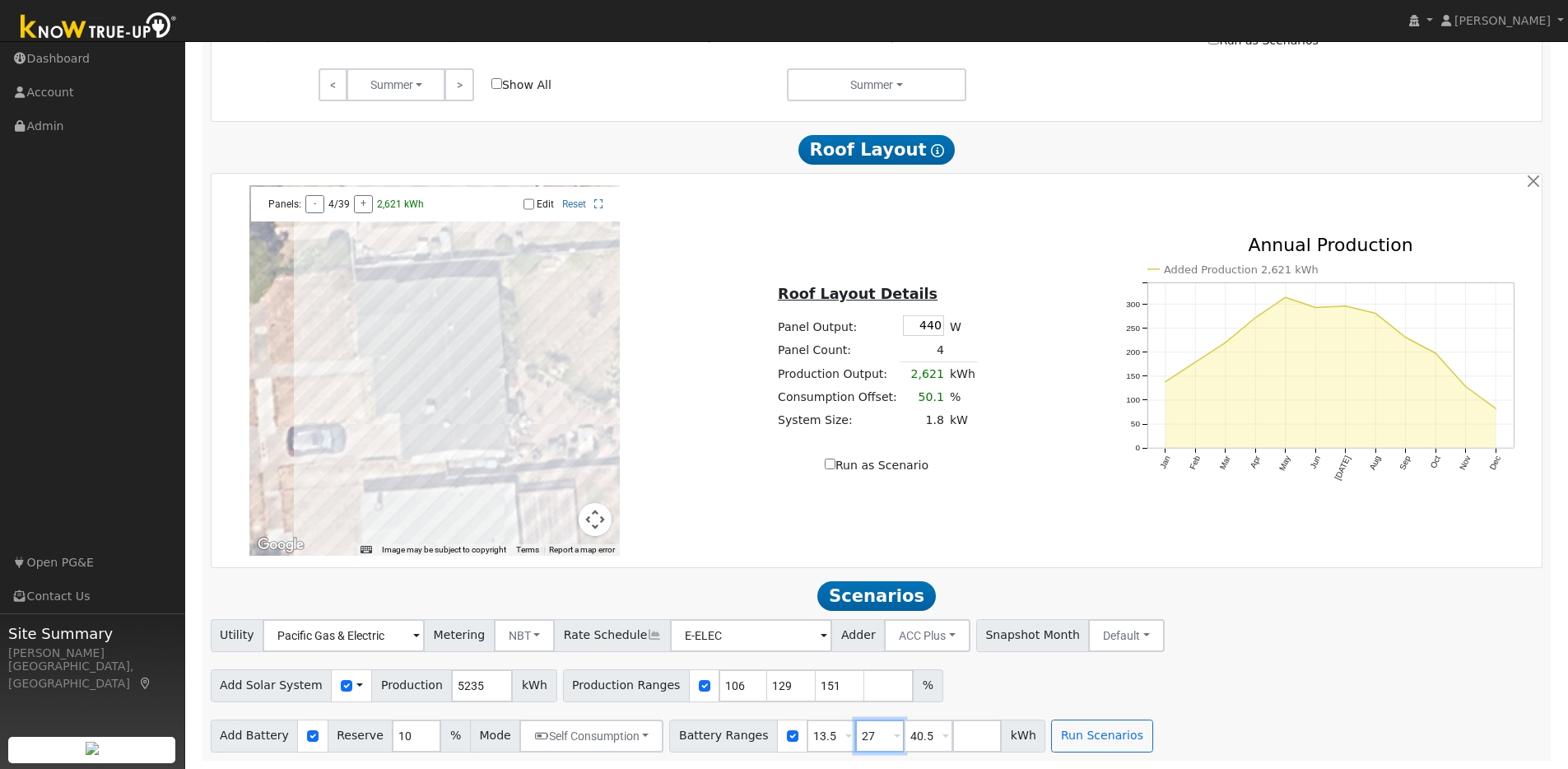
type input "27"
click at [904, 733] on input "40.5" at bounding box center [929, 736] width 50 height 33
click at [1040, 735] on button "Run Scenarios" at bounding box center [1054, 736] width 101 height 33
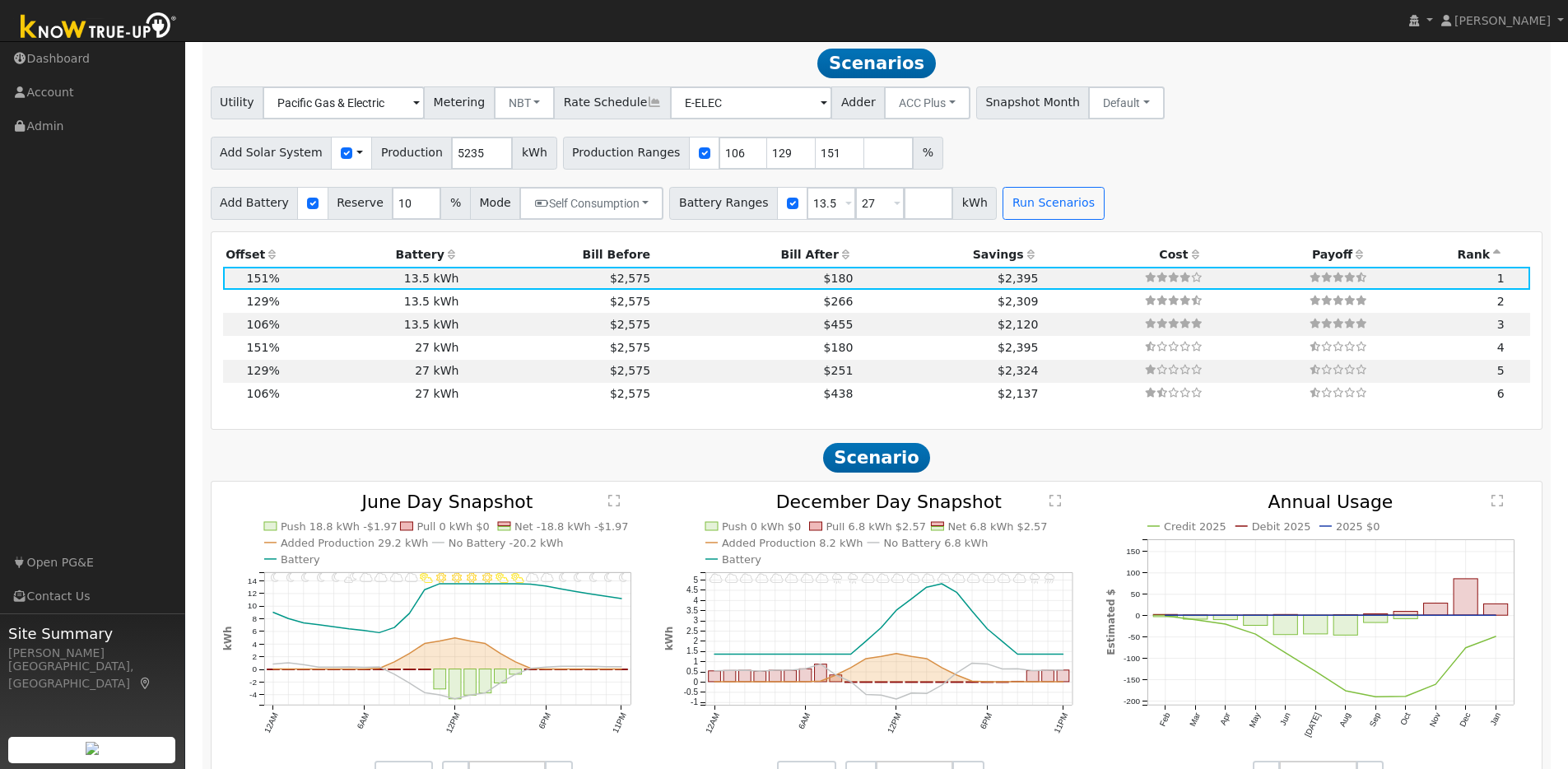
scroll to position [1460, 0]
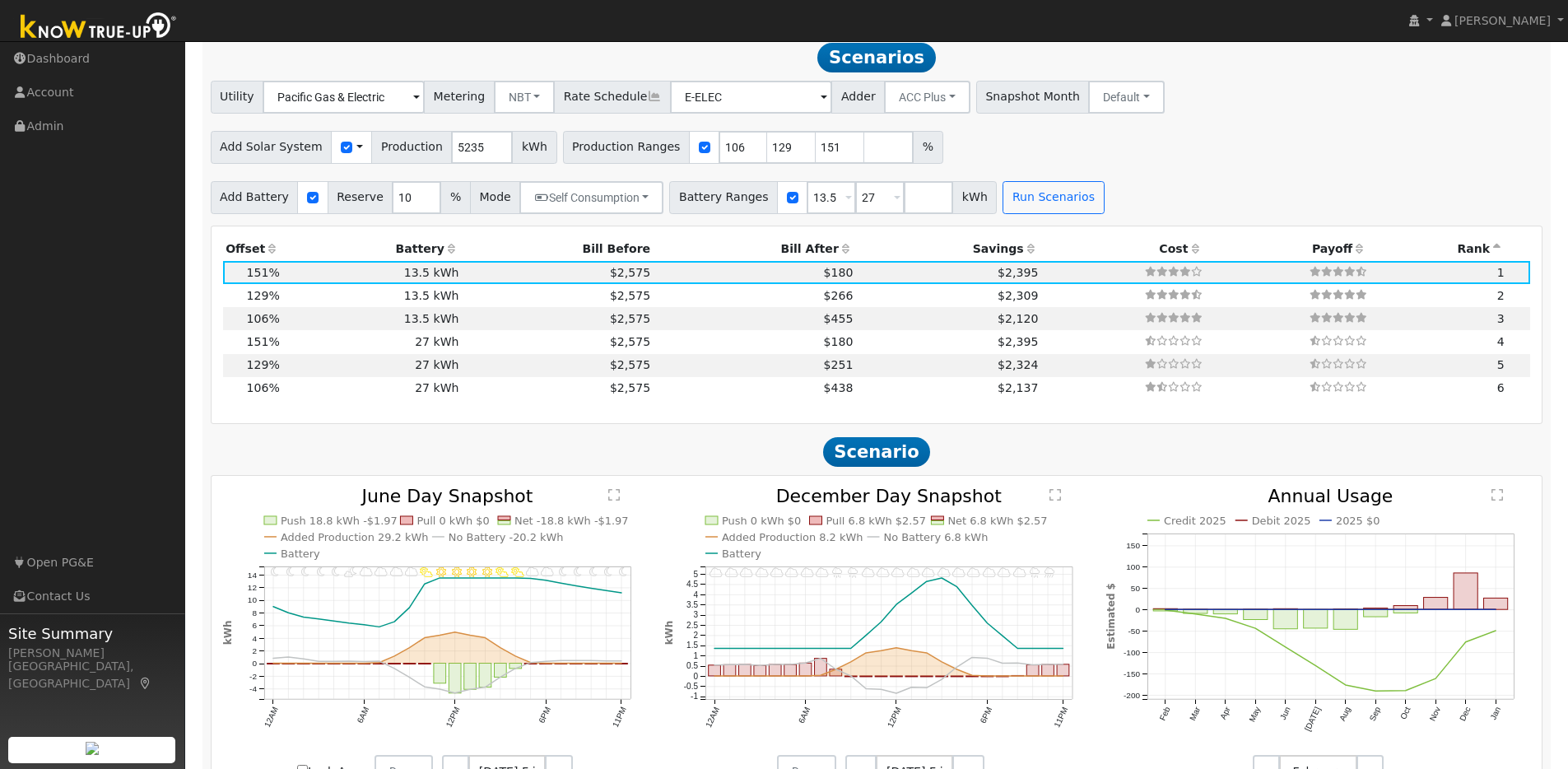
click at [270, 253] on icon at bounding box center [272, 248] width 15 height 11
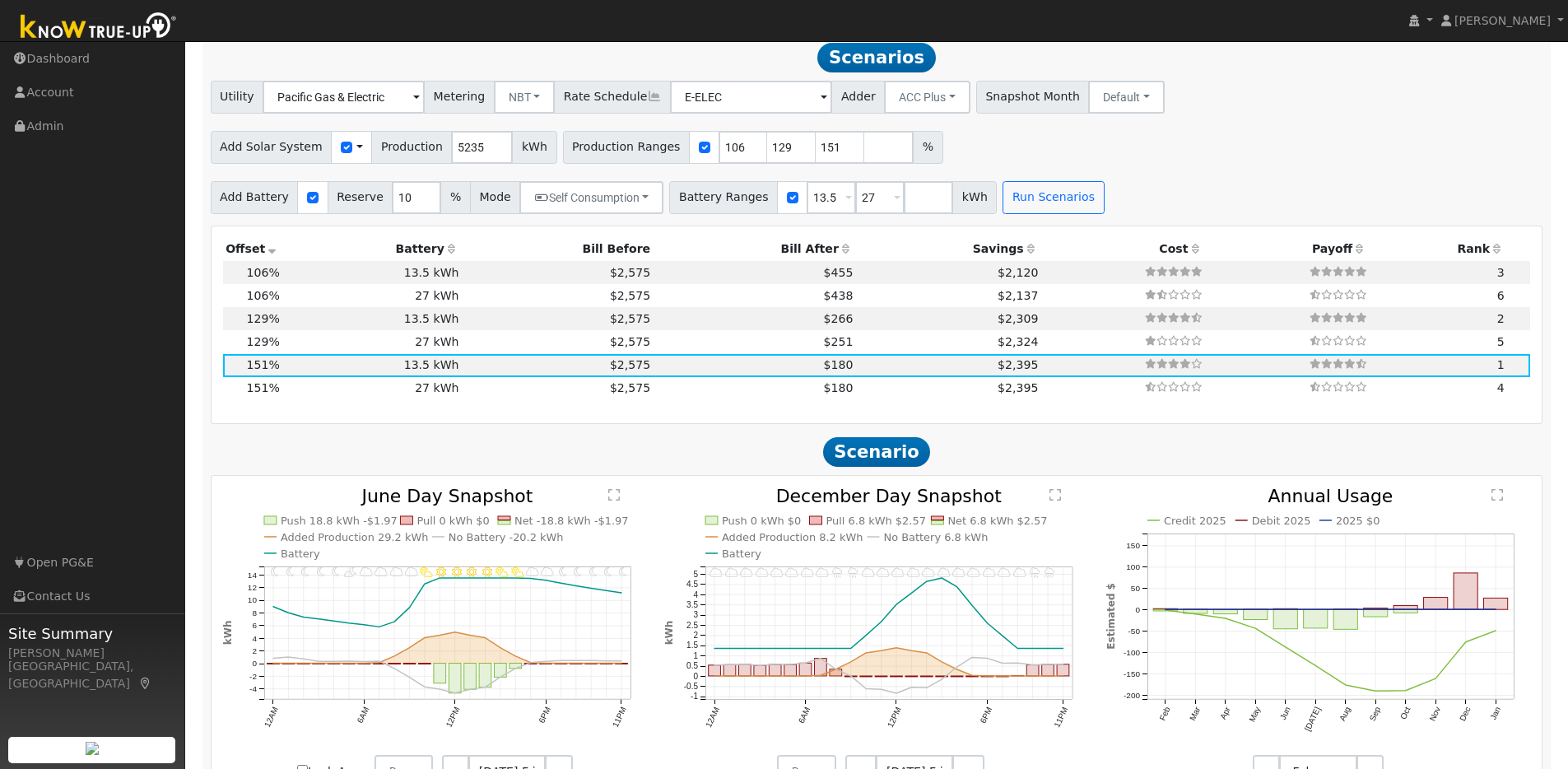
click at [447, 254] on icon at bounding box center [451, 248] width 15 height 11
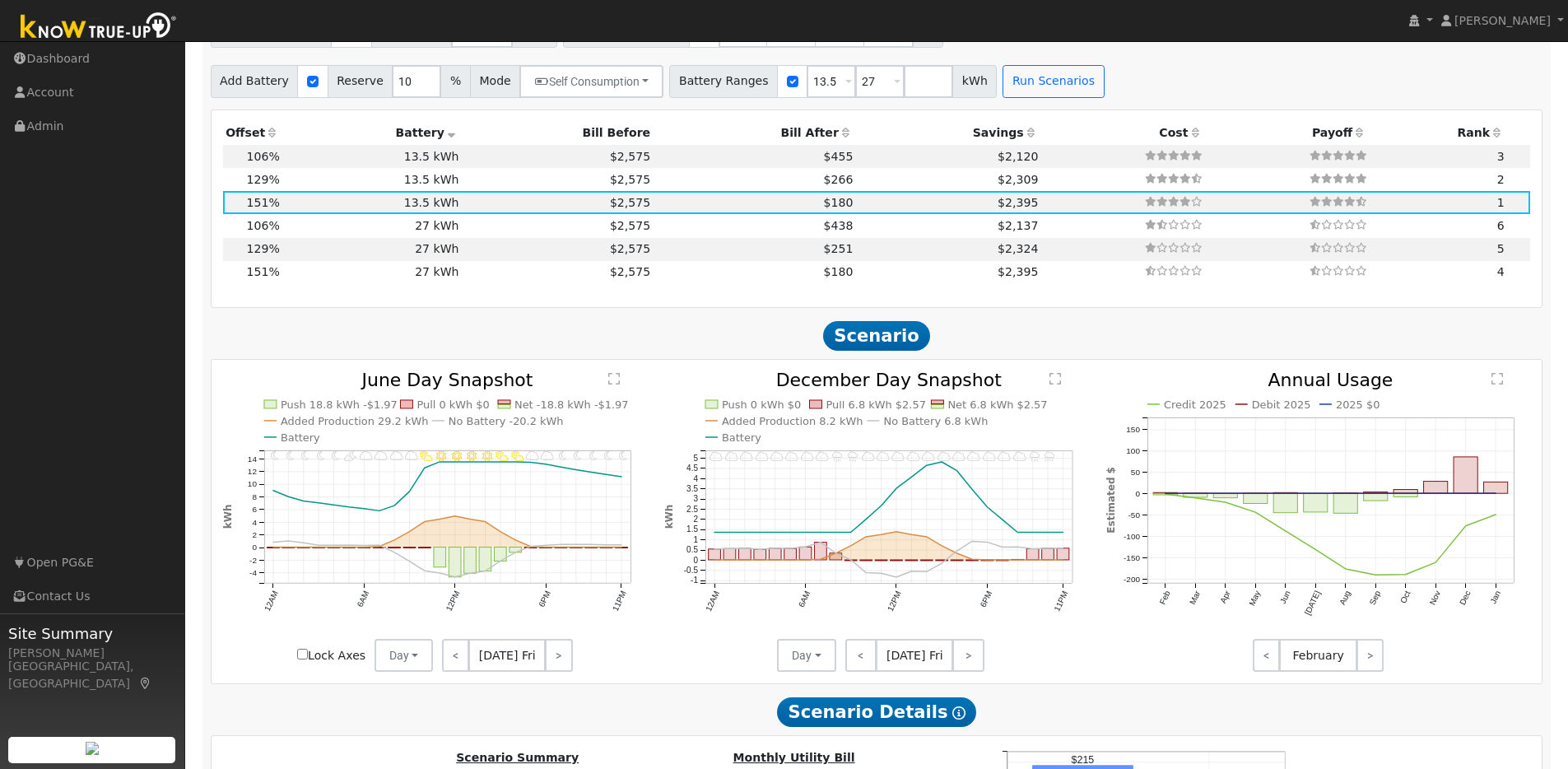
scroll to position [1723, 0]
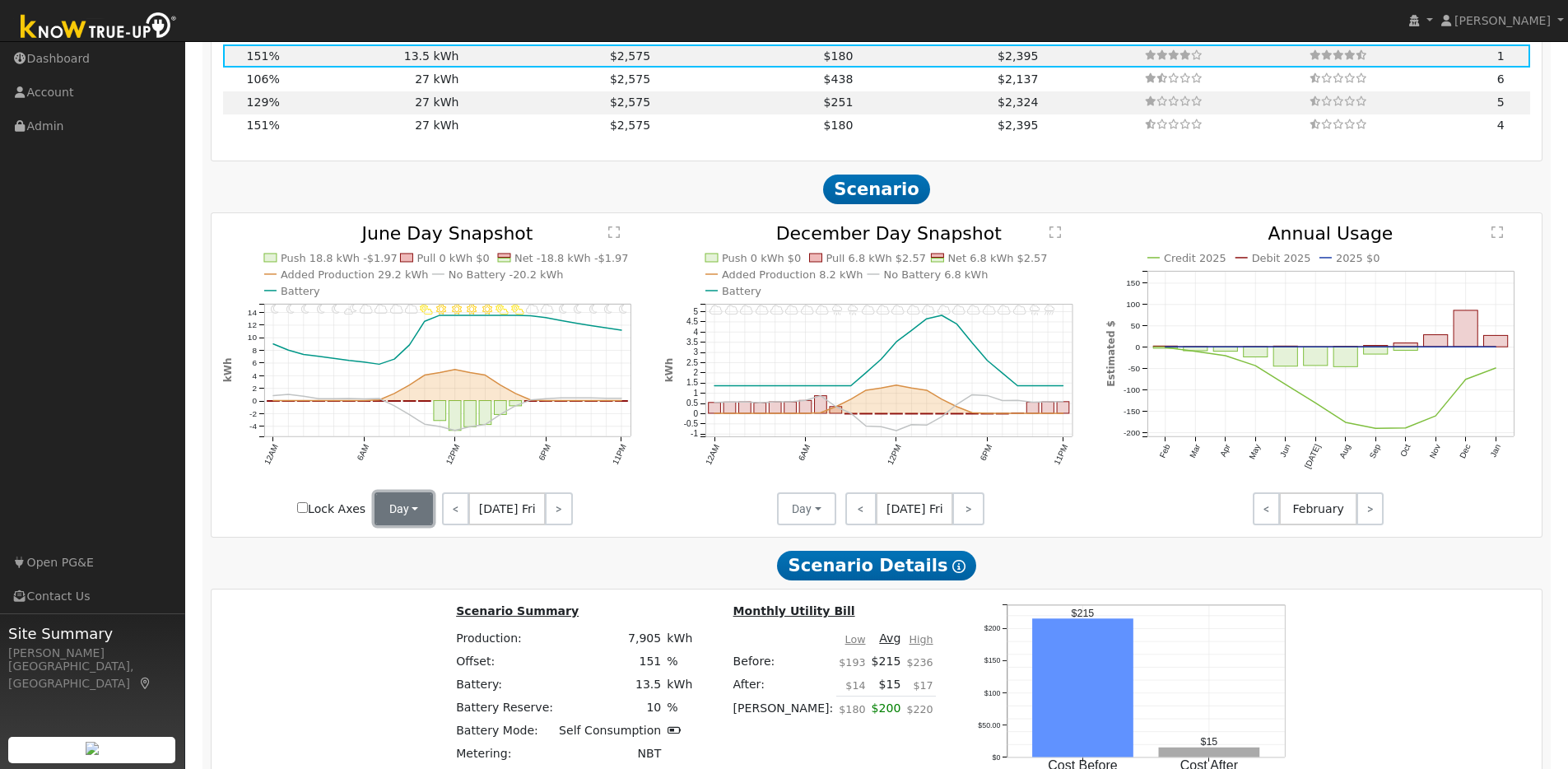
click at [413, 518] on button "Day" at bounding box center [404, 509] width 59 height 33
click at [417, 575] on link "Month Average" at bounding box center [433, 569] width 115 height 23
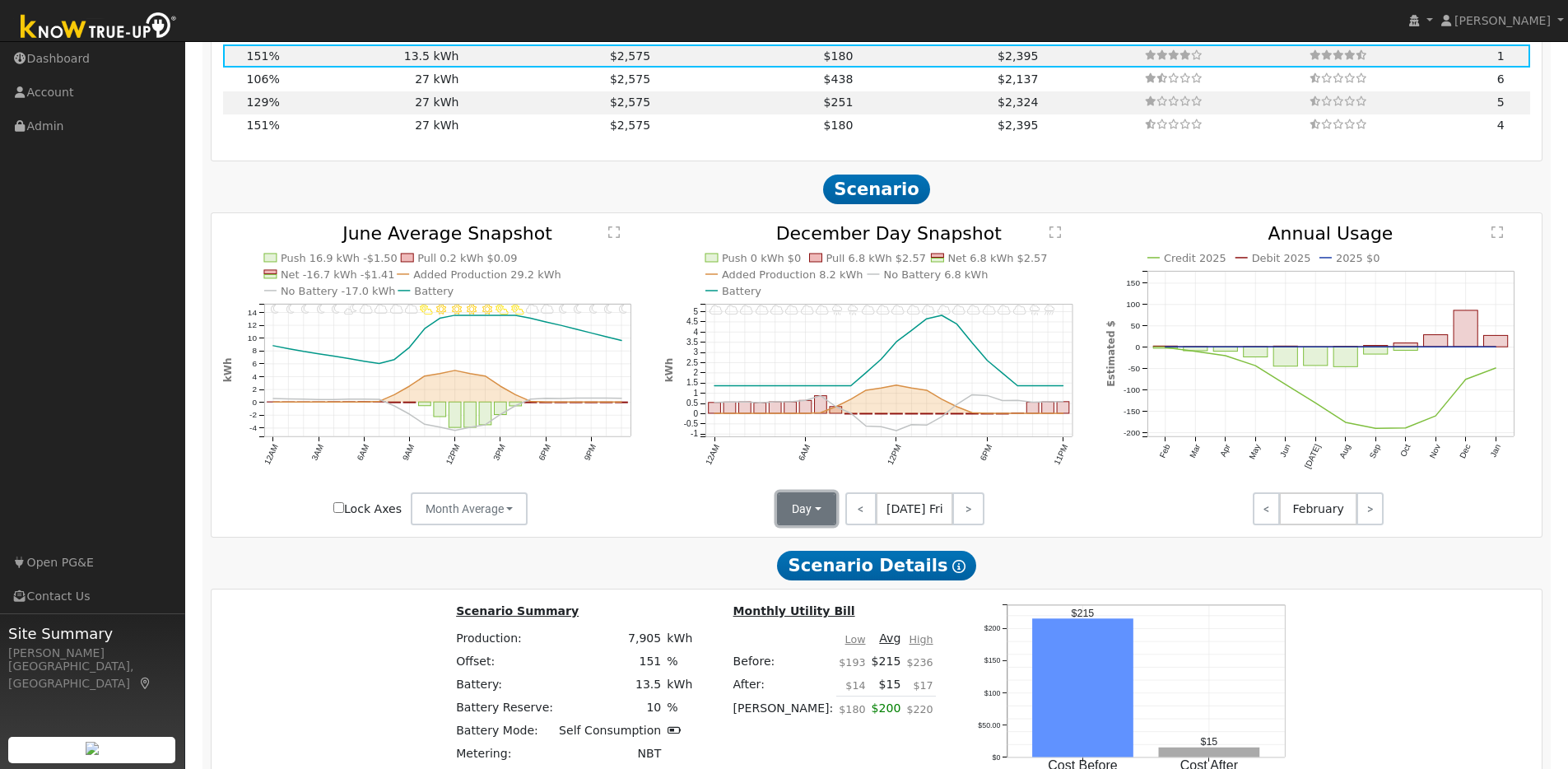
click at [816, 516] on button "Day" at bounding box center [806, 509] width 59 height 33
click at [812, 581] on link "Month Average" at bounding box center [836, 569] width 115 height 23
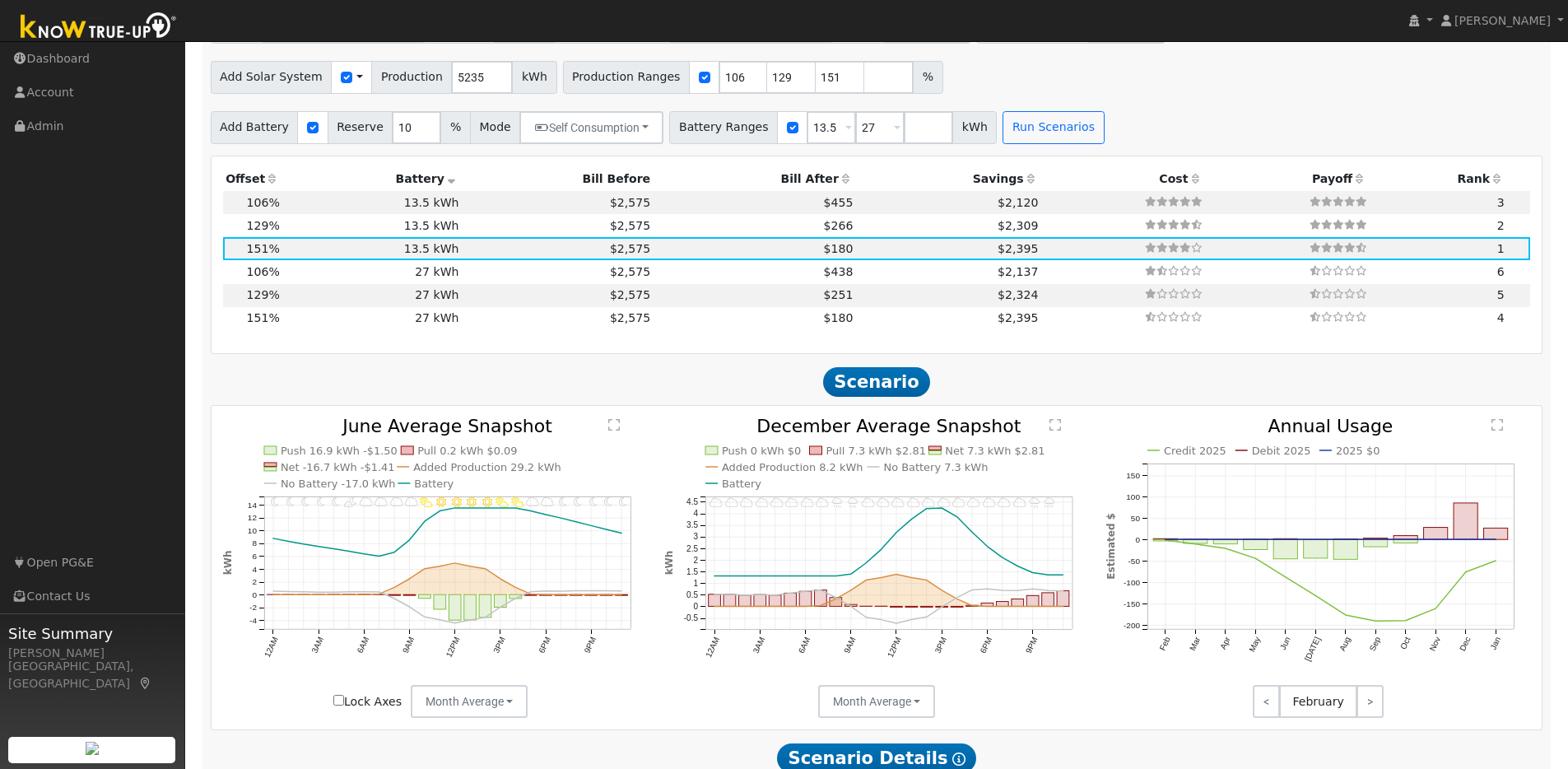
scroll to position [1509, 0]
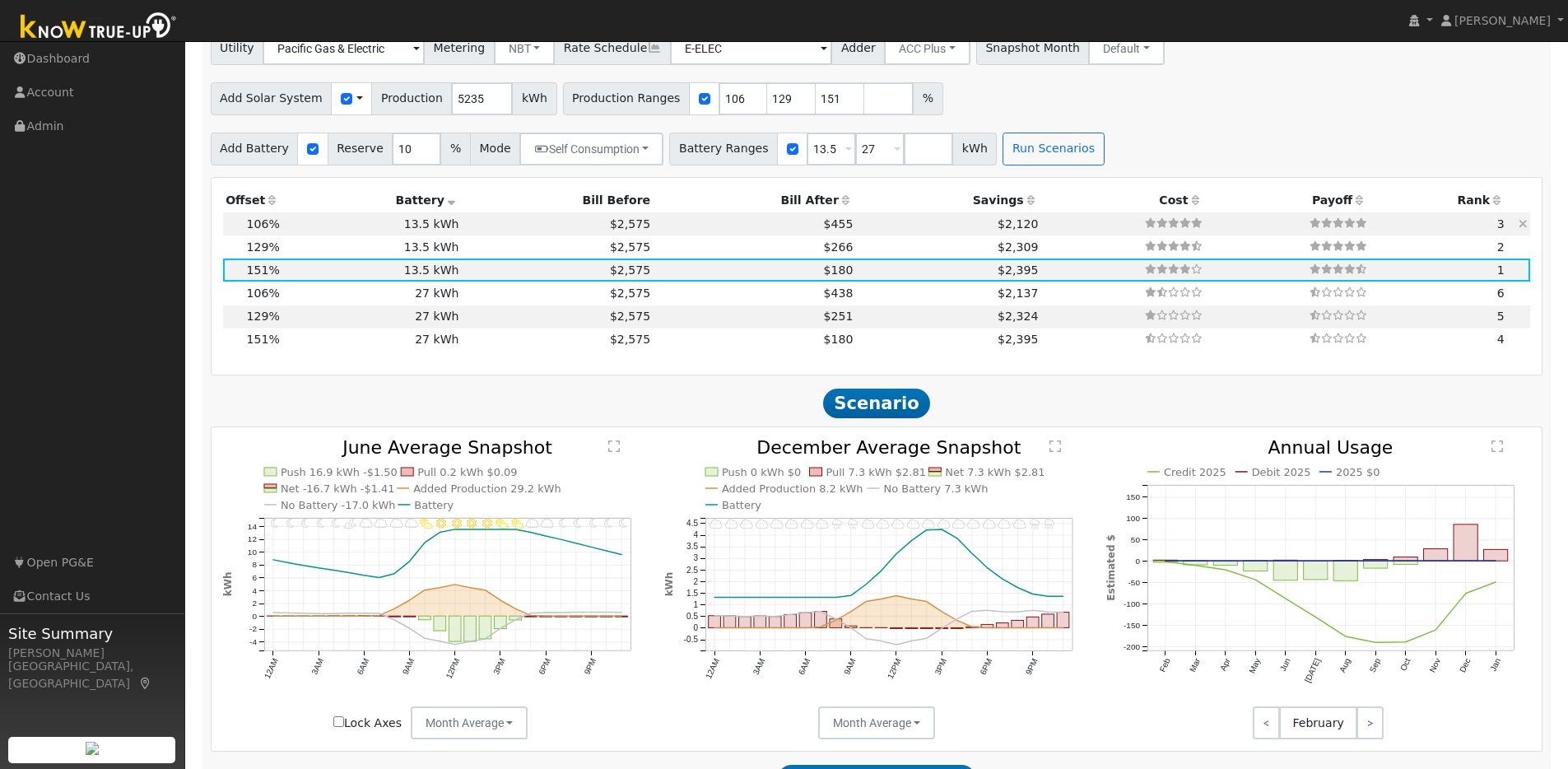
click at [316, 229] on td "13.5 kWh" at bounding box center [372, 224] width 180 height 23
type input "3.7"
type input "$11,468"
type input "$7,531"
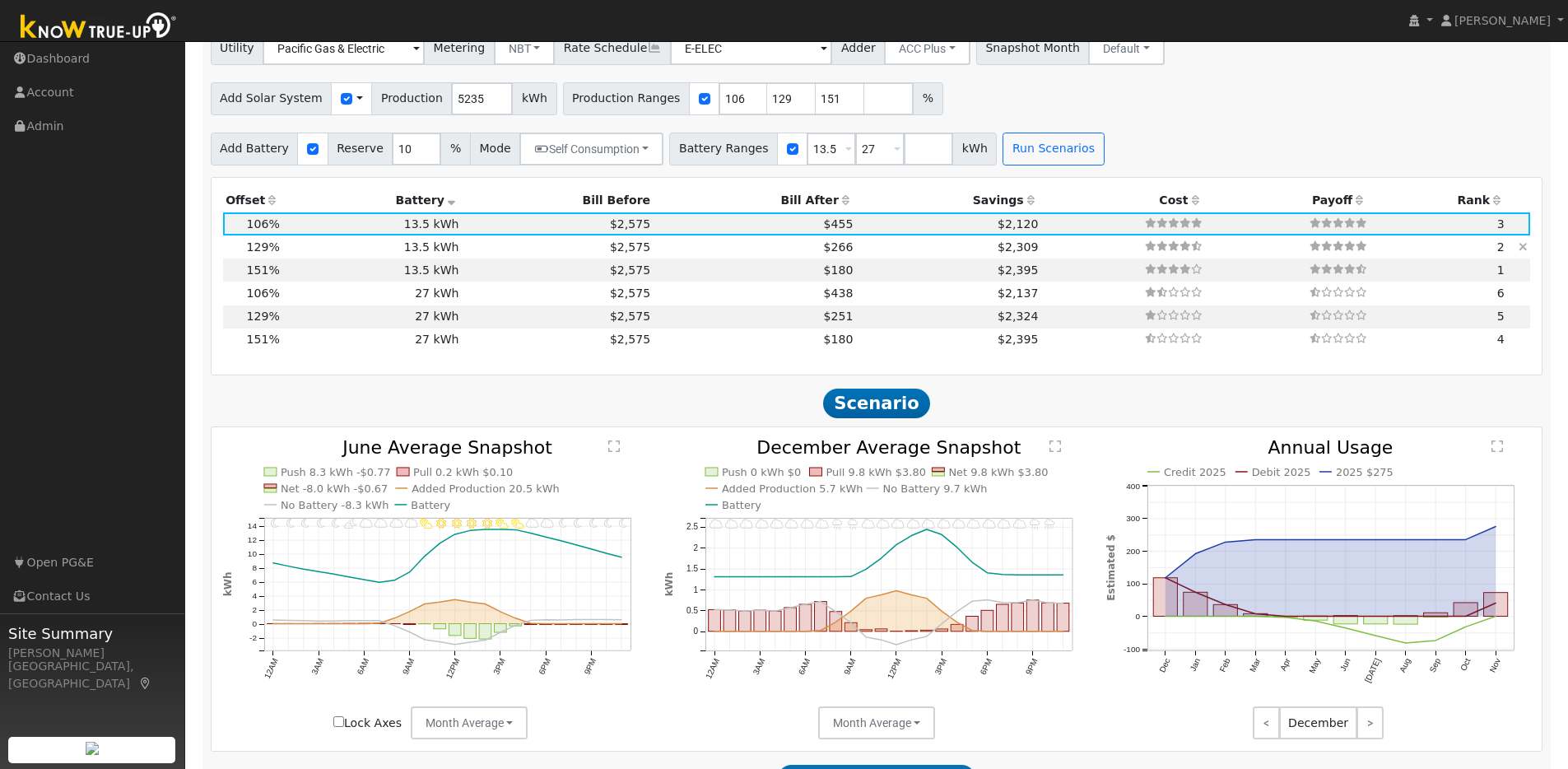
click at [352, 254] on td "13.5 kWh" at bounding box center [372, 247] width 180 height 23
type input "4.5"
type input "$13,956"
type input "$8,277"
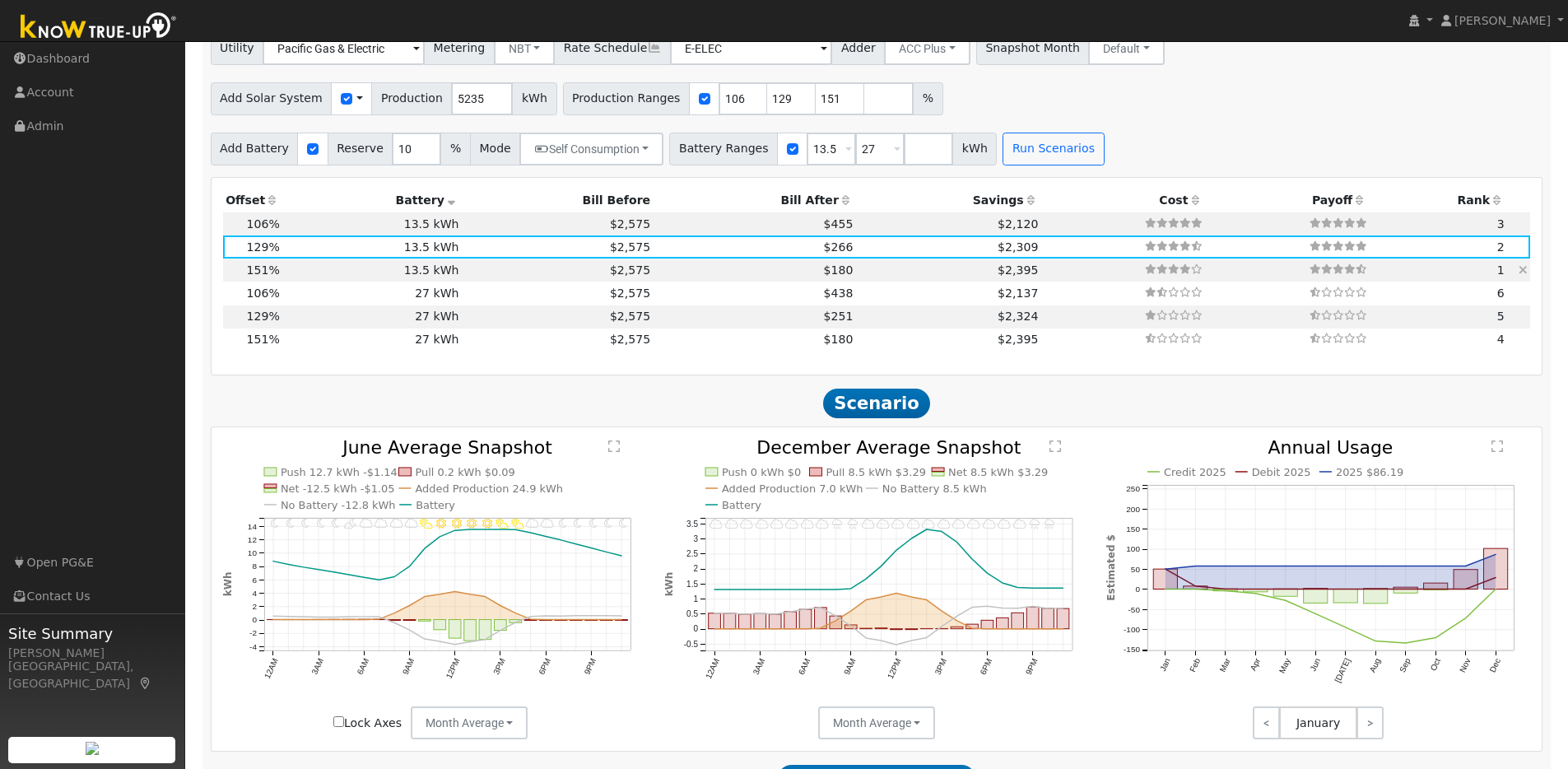
click at [371, 277] on td "13.5 kWh" at bounding box center [372, 270] width 180 height 23
type input "5.3"
type input "$16,337"
type input "$8,992"
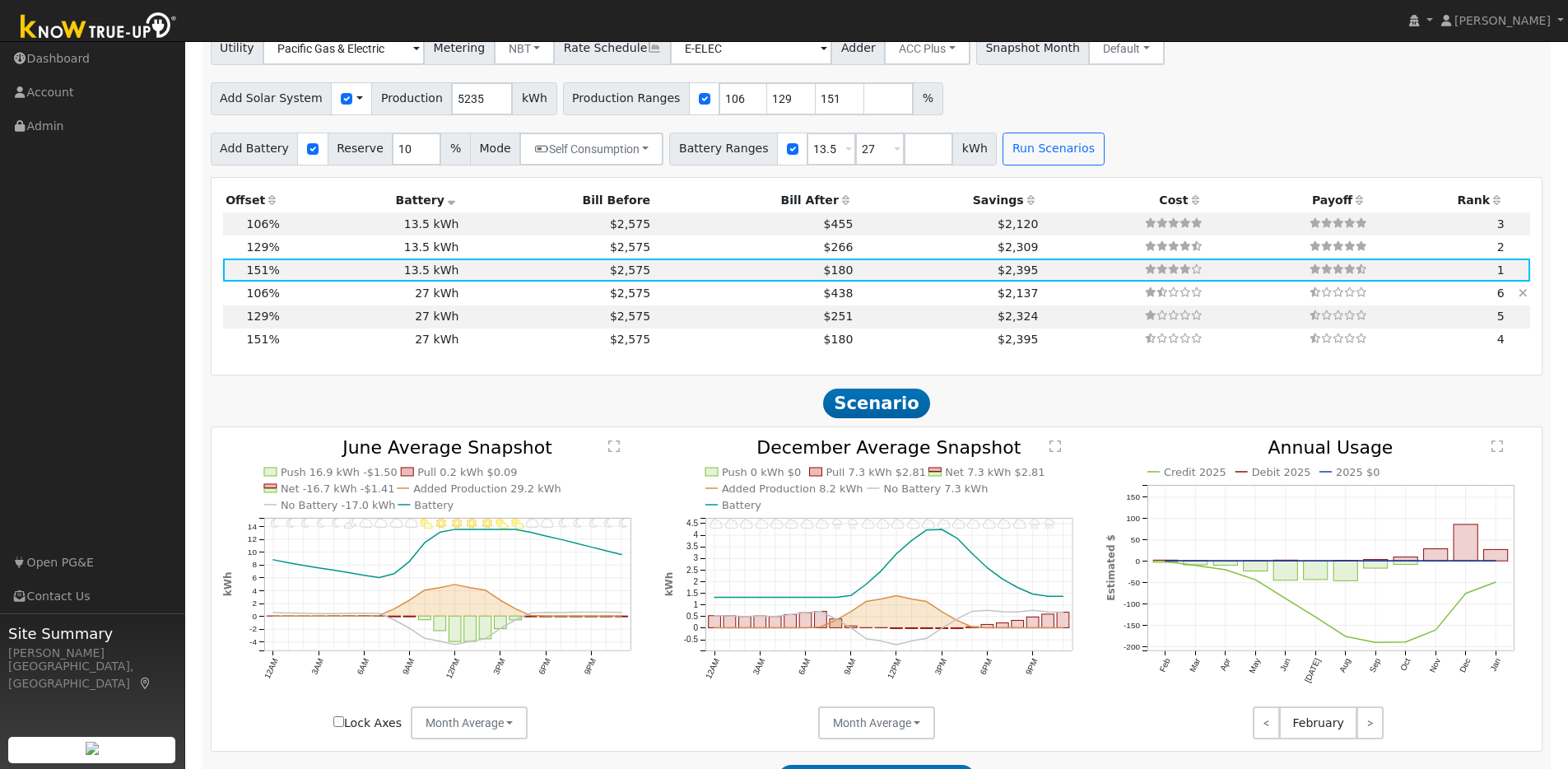
click at [361, 302] on td "27 kWh" at bounding box center [372, 293] width 180 height 23
type input "3.7"
type input "$11,468"
type input "$27,270"
type input "$11,621"
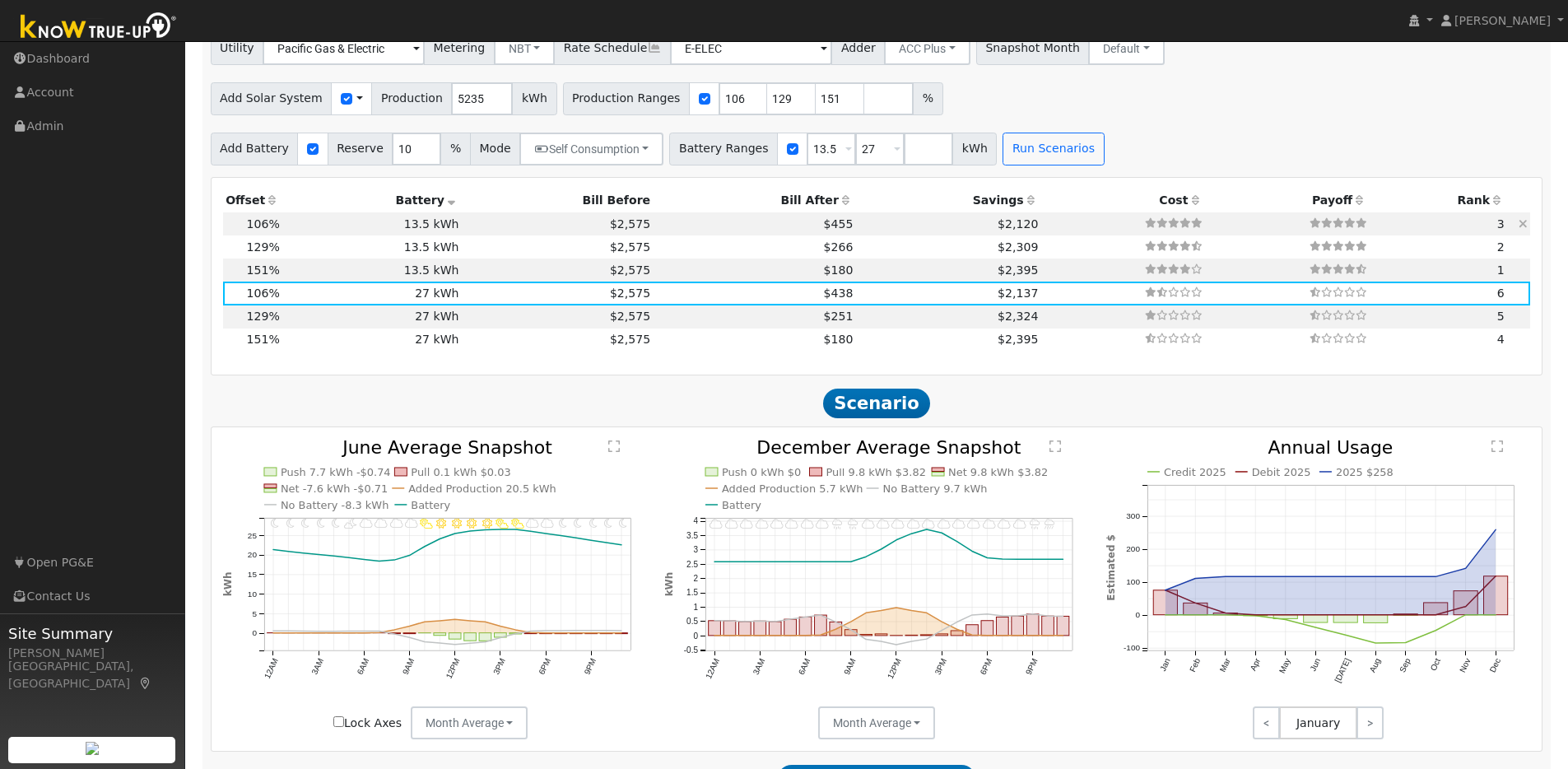
click at [352, 230] on td "13.5 kWh" at bounding box center [372, 224] width 180 height 23
type input "$13,635"
type input "$7,531"
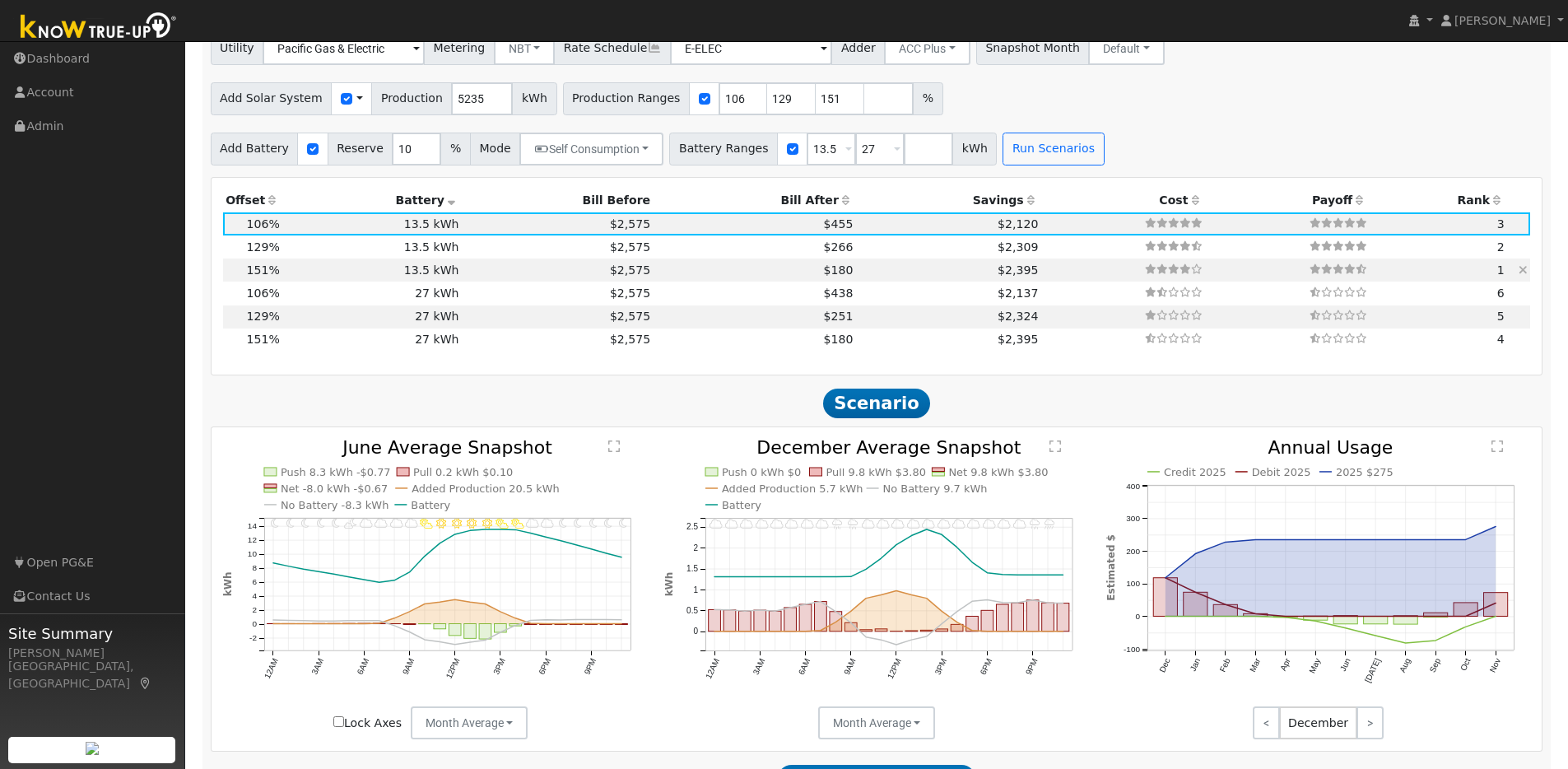
click at [664, 278] on td "$180" at bounding box center [755, 270] width 203 height 23
type input "5.3"
type input "$16,337"
type input "$8,992"
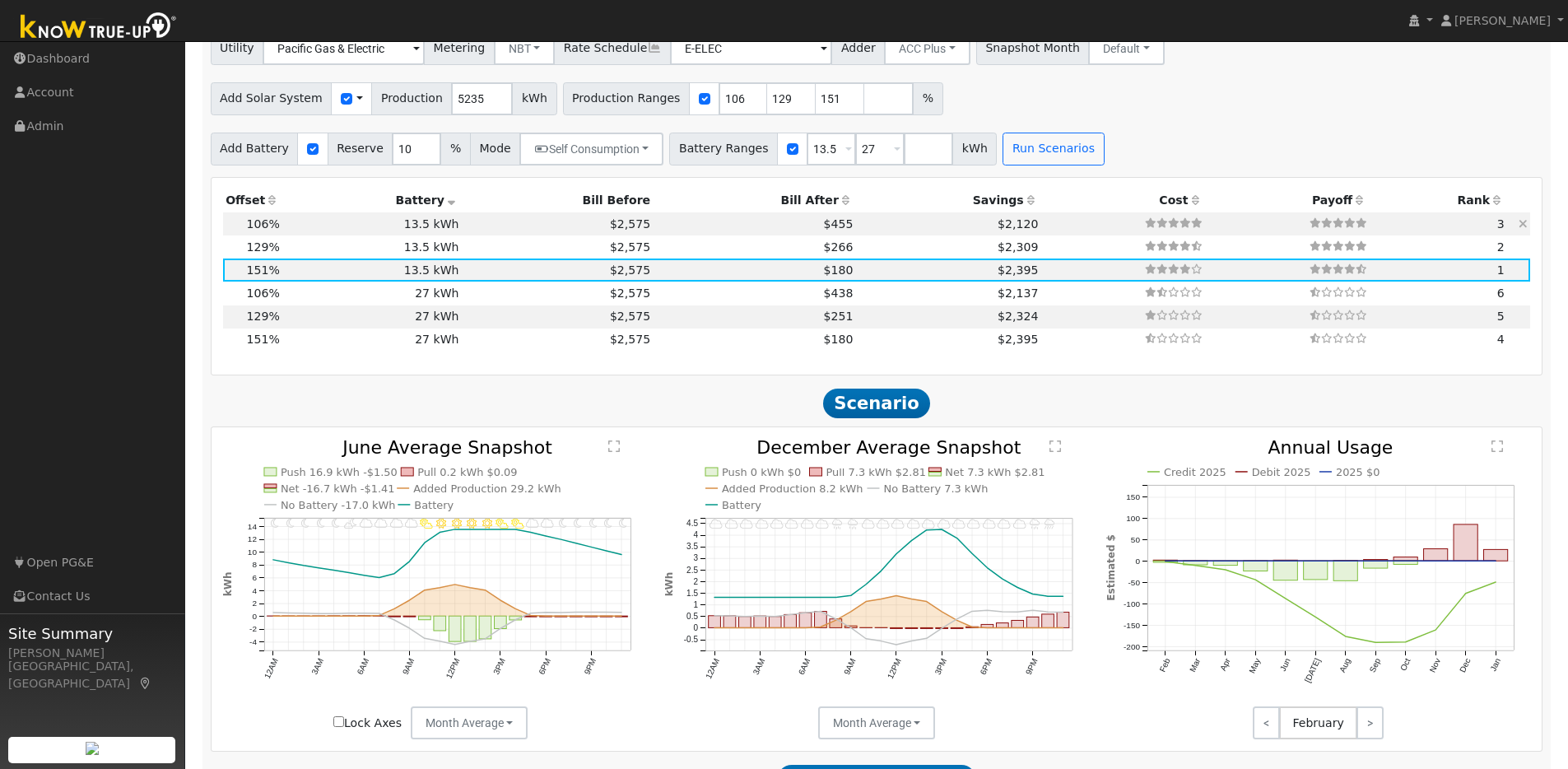
click at [484, 227] on td "$2,575" at bounding box center [558, 224] width 192 height 23
type input "3.7"
type input "$11,468"
type input "$7,531"
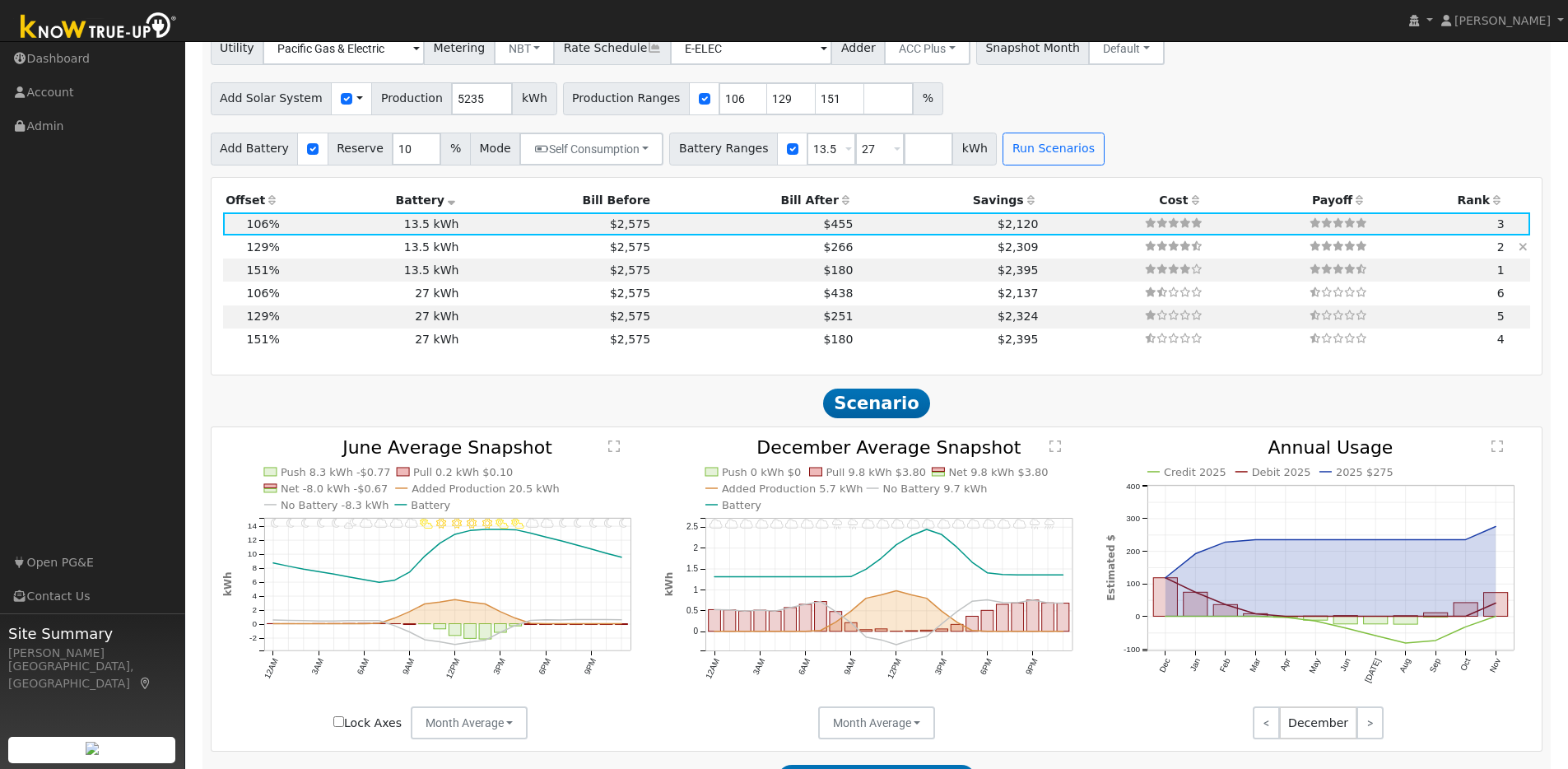
click at [320, 252] on td "13.5 kWh" at bounding box center [372, 247] width 180 height 23
type input "4.5"
type input "$13,956"
type input "$8,277"
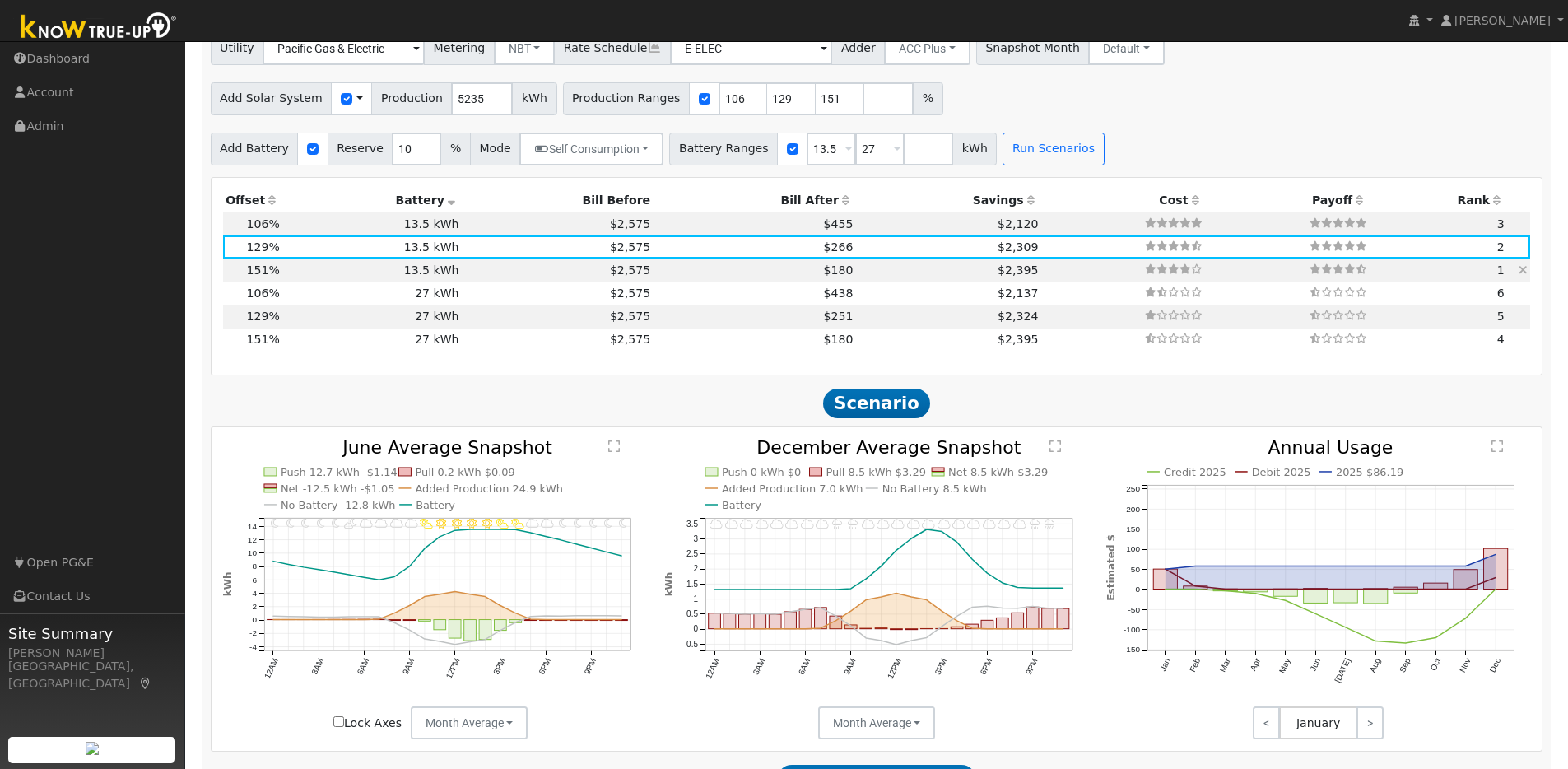
click at [335, 279] on td "13.5 kWh" at bounding box center [372, 270] width 180 height 23
type input "5.3"
type input "$16,337"
type input "$8,992"
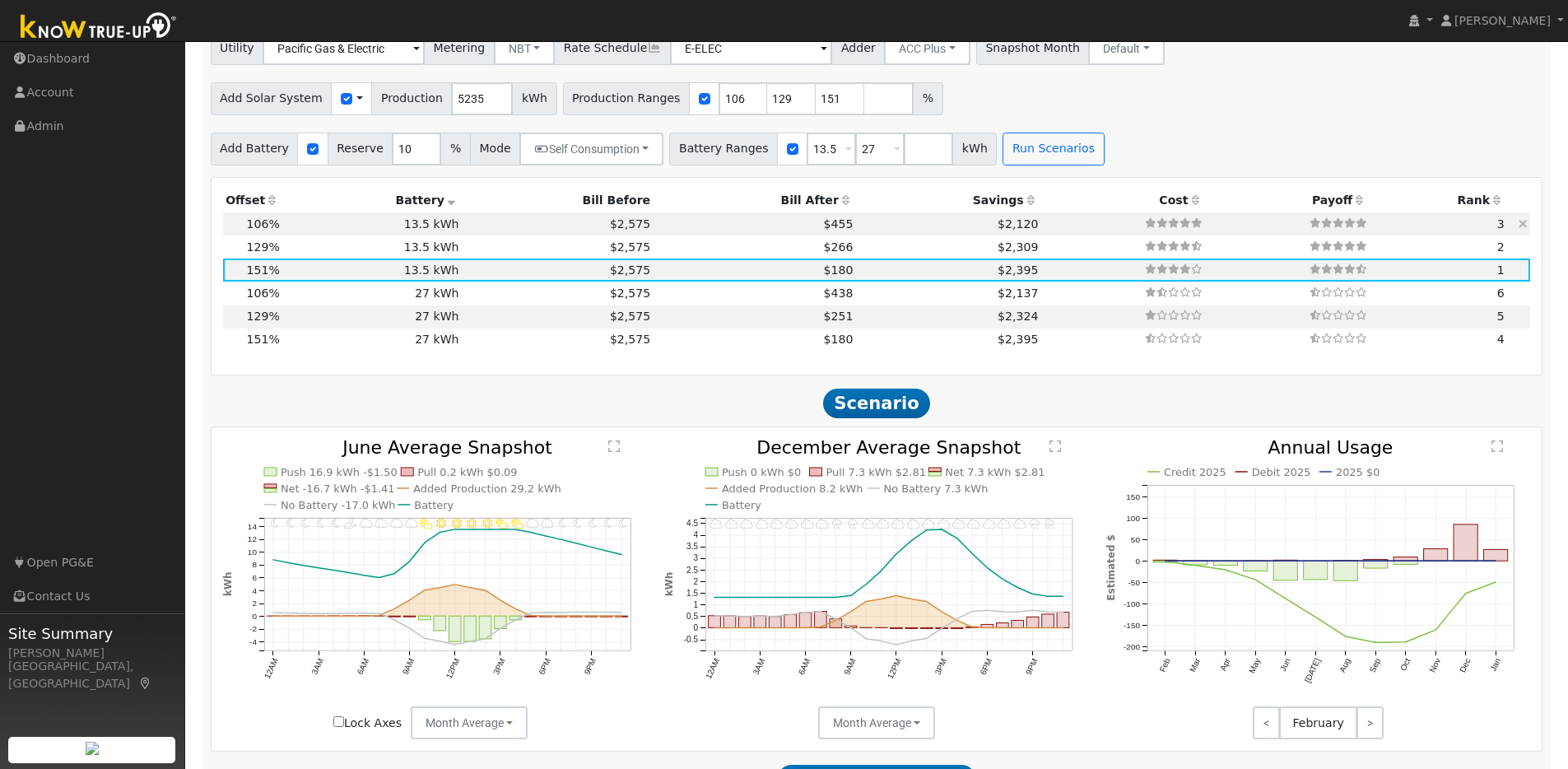
click at [333, 231] on td "13.5 kWh" at bounding box center [372, 224] width 180 height 23
type input "3.7"
type input "$11,468"
type input "$7,531"
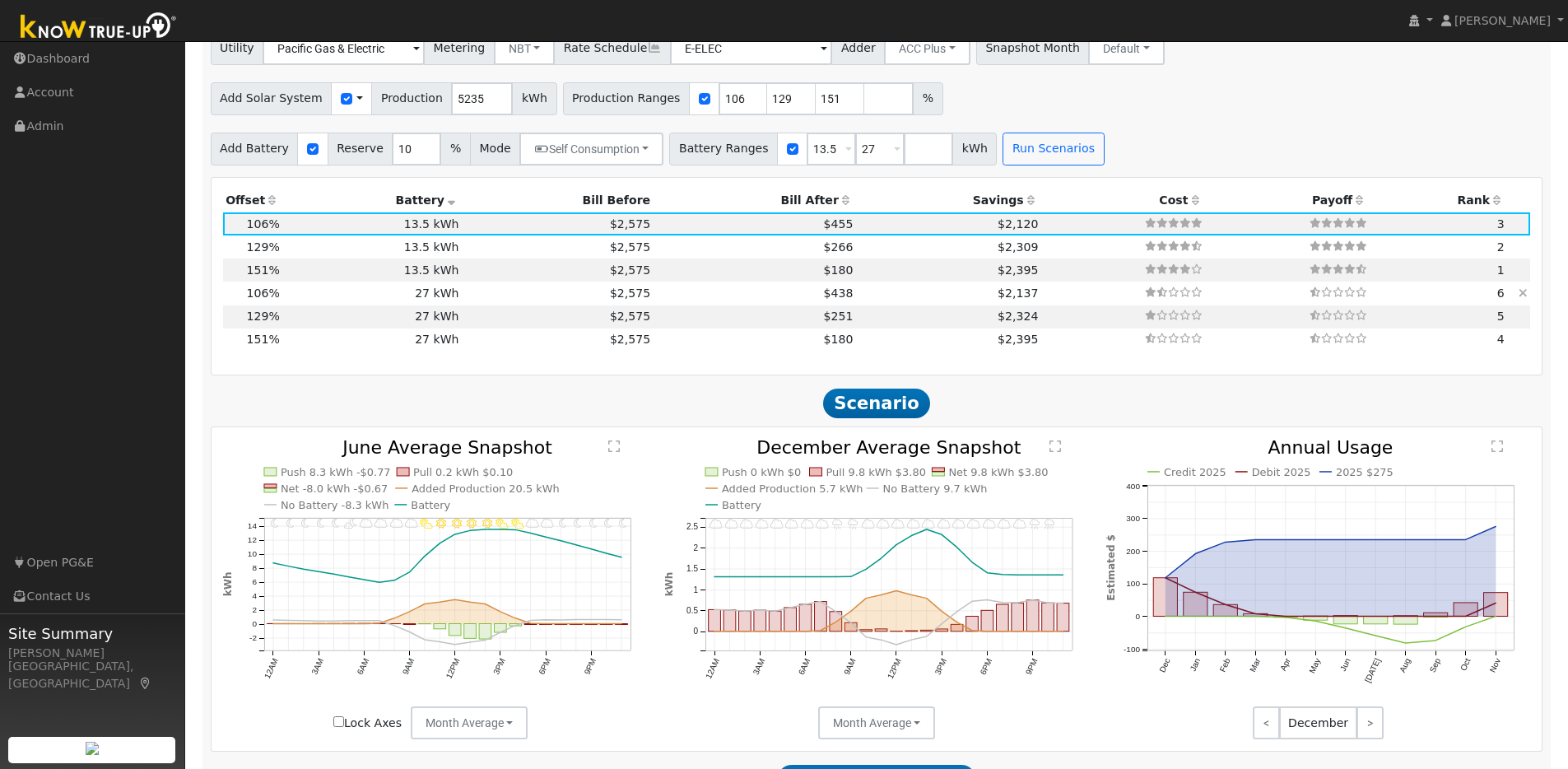
click at [313, 304] on td "27 kWh" at bounding box center [372, 293] width 180 height 23
type input "$27,270"
type input "$11,621"
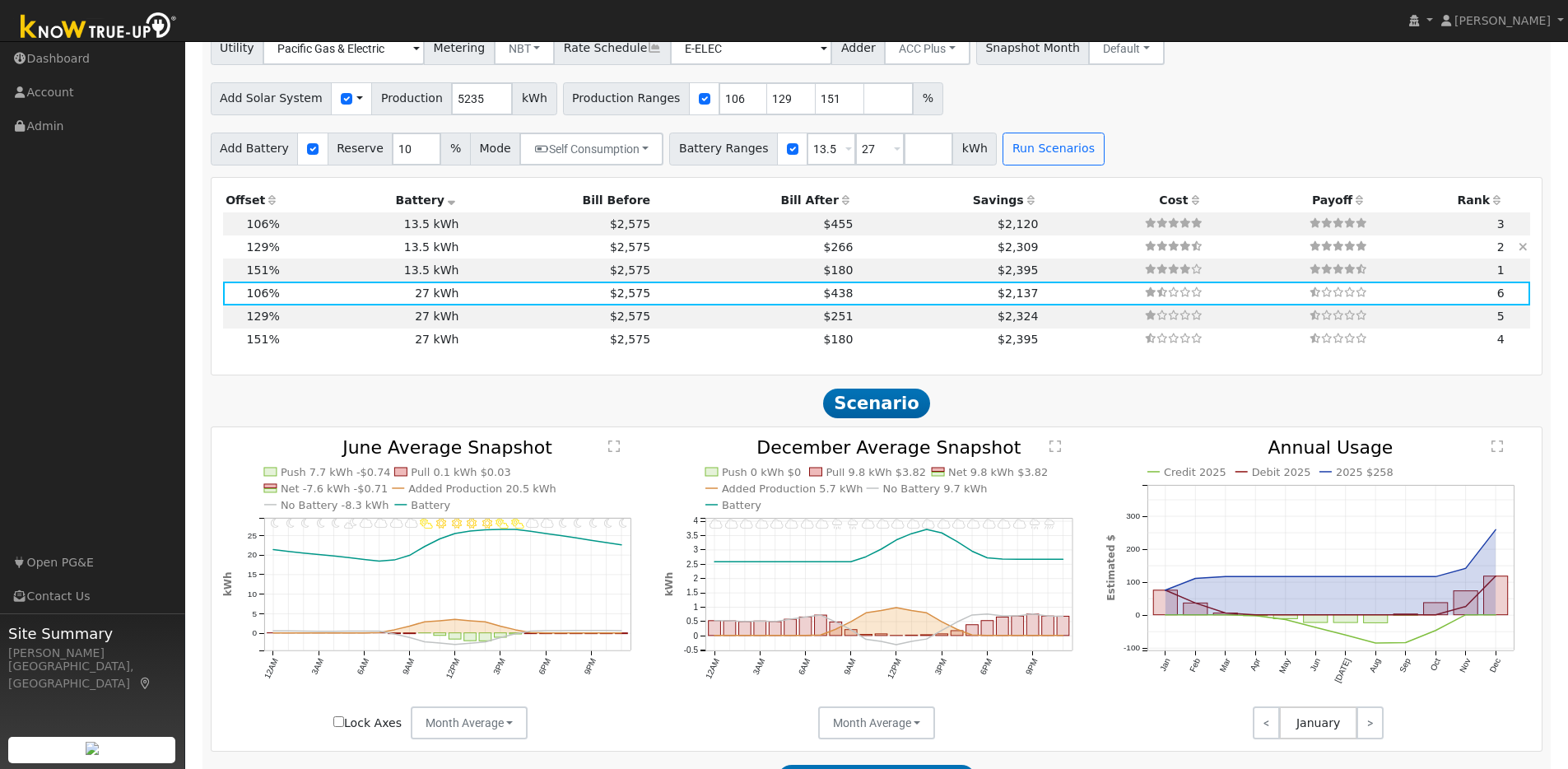
click at [475, 252] on td "$2,575" at bounding box center [558, 247] width 192 height 23
type input "4.5"
type input "$13,956"
type input "$13,635"
type input "$8,277"
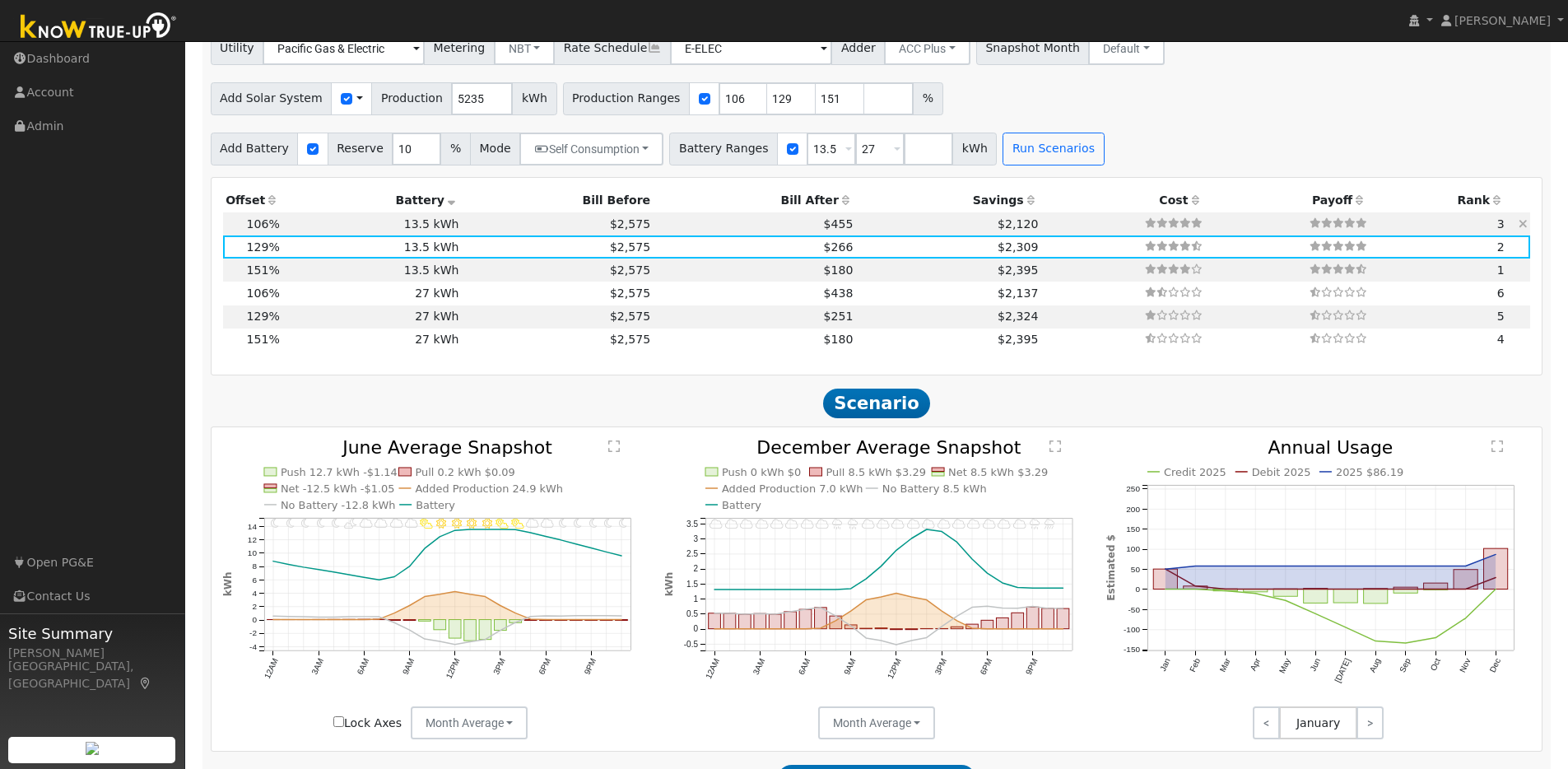
click at [470, 228] on td "$2,575" at bounding box center [558, 224] width 192 height 23
type input "3.7"
type input "$11,468"
type input "$7,531"
